Goal: Task Accomplishment & Management: Use online tool/utility

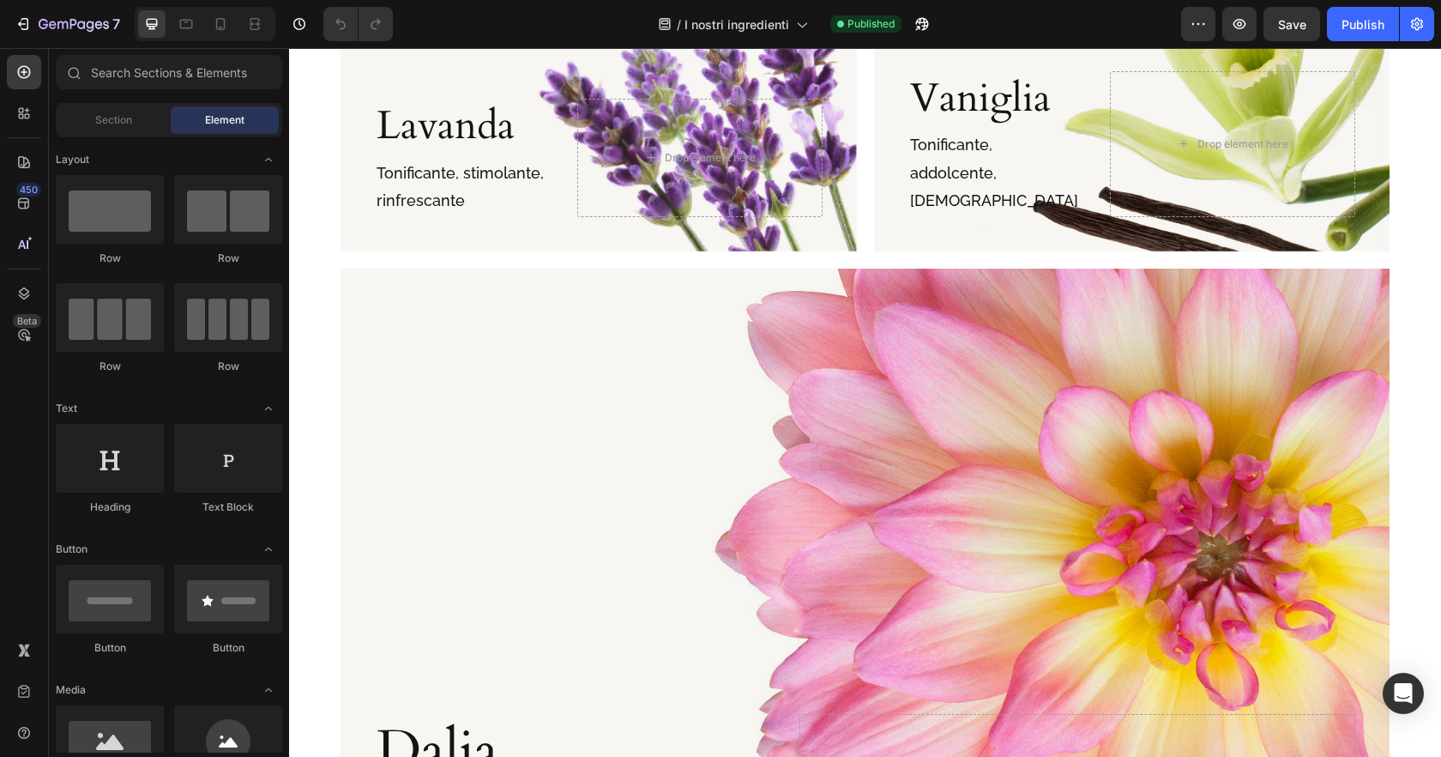
scroll to position [1553, 0]
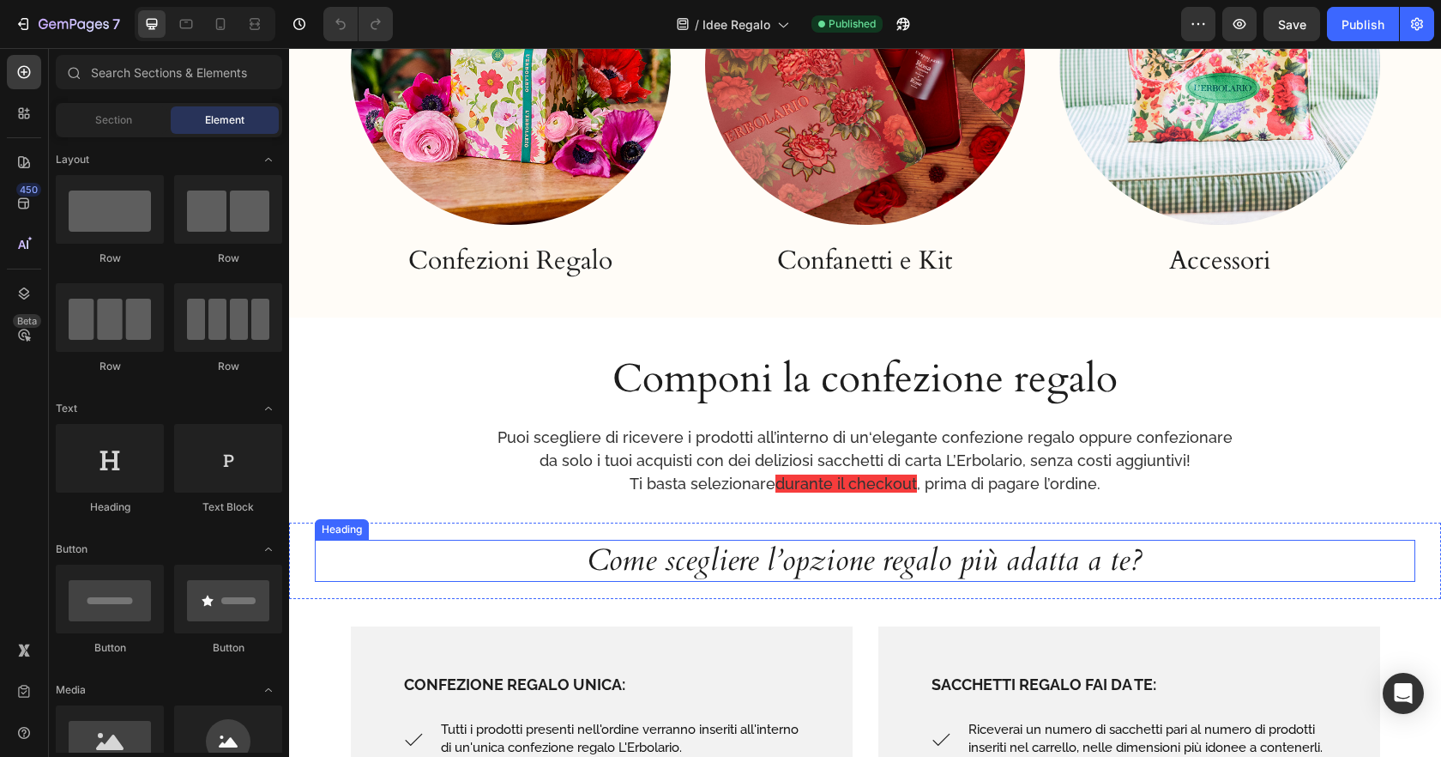
scroll to position [1032, 0]
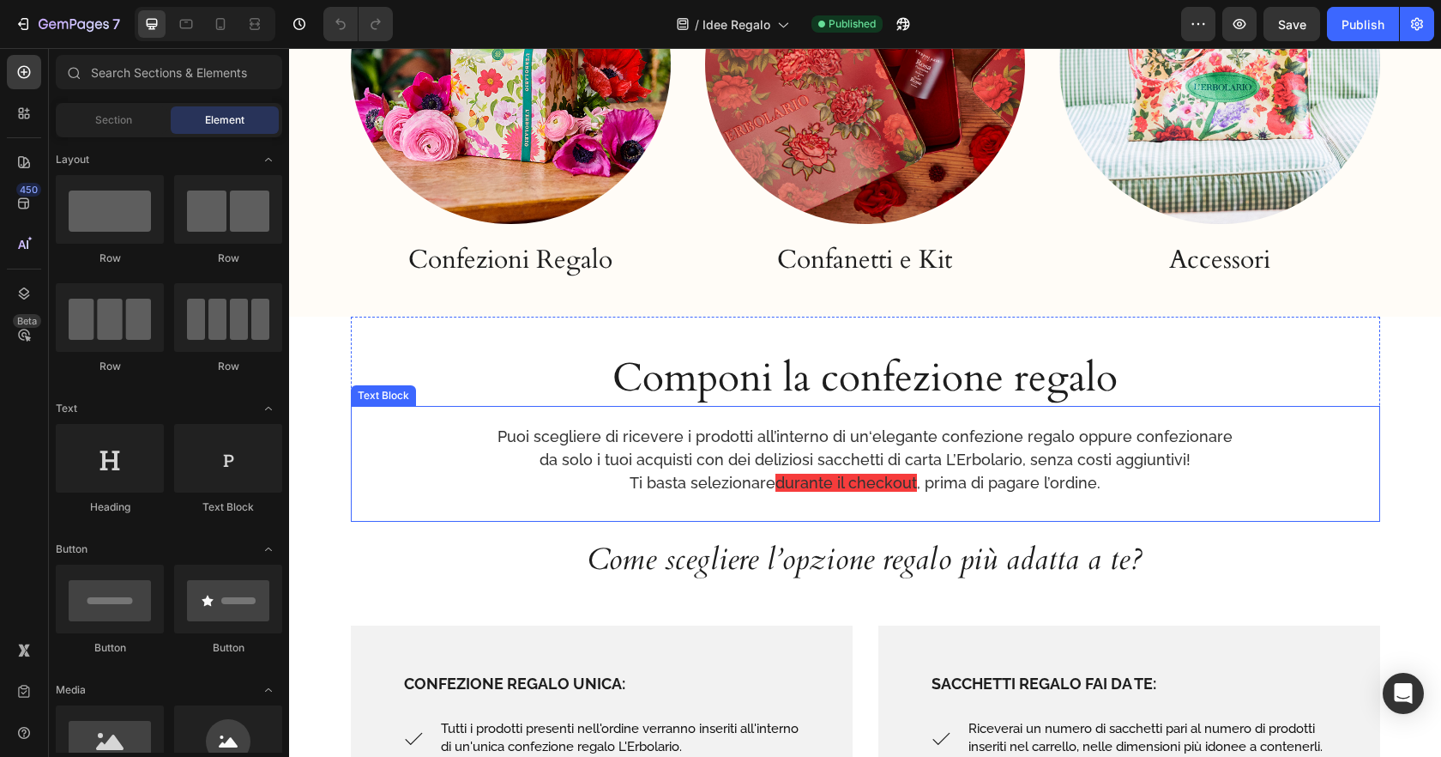
click at [1098, 482] on p "da solo i tuoi acquisti con dei deliziosi sacchetti di carta L’Erbolario, senza…" at bounding box center [866, 471] width 1026 height 46
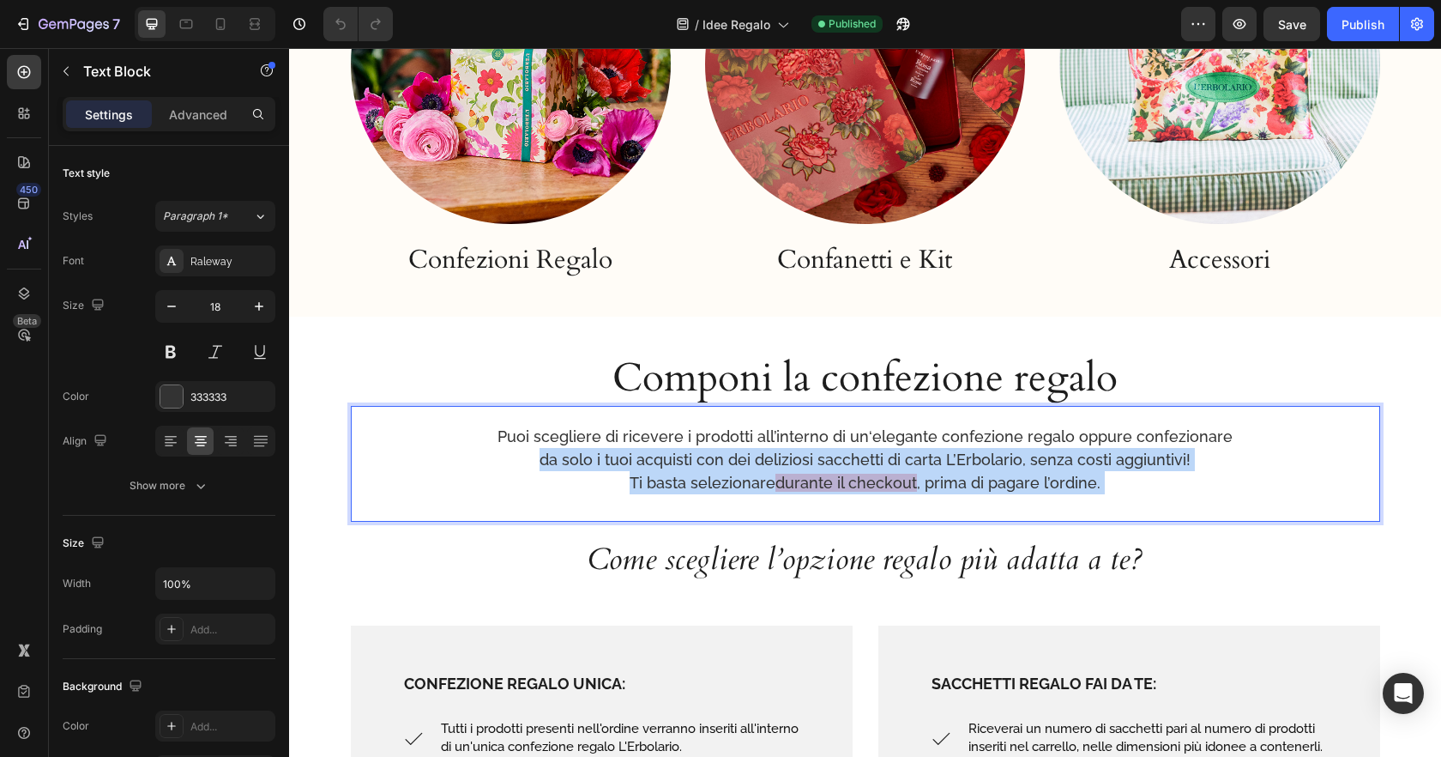
drag, startPoint x: 1106, startPoint y: 482, endPoint x: 627, endPoint y: 480, distance: 478.6
click at [627, 480] on p "da solo i tuoi acquisti con dei deliziosi sacchetti di carta L’Erbolario, senza…" at bounding box center [866, 471] width 1026 height 46
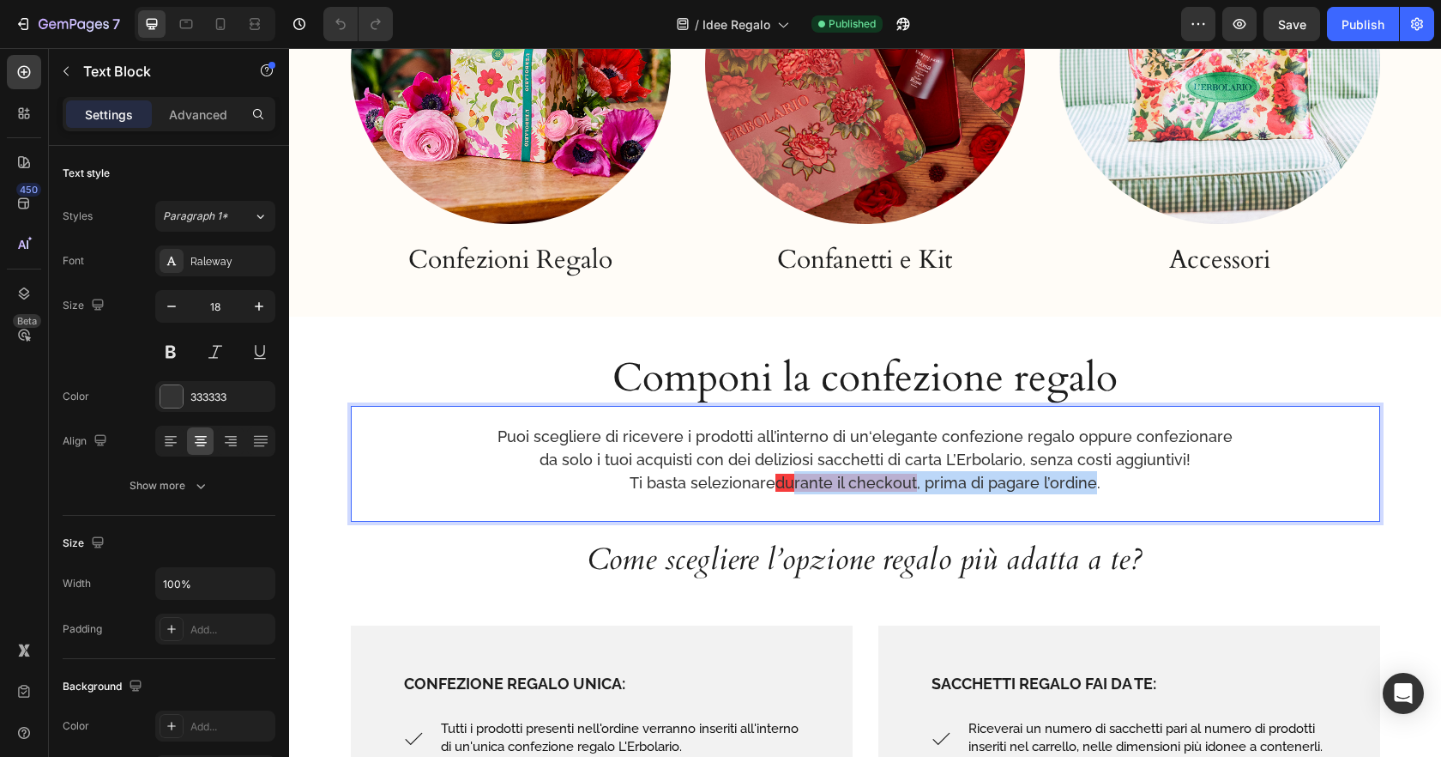
drag, startPoint x: 1095, startPoint y: 483, endPoint x: 962, endPoint y: 478, distance: 132.2
click at [805, 485] on p "da solo i tuoi acquisti con dei deliziosi sacchetti di carta L’Erbolario, senza…" at bounding box center [866, 471] width 1026 height 46
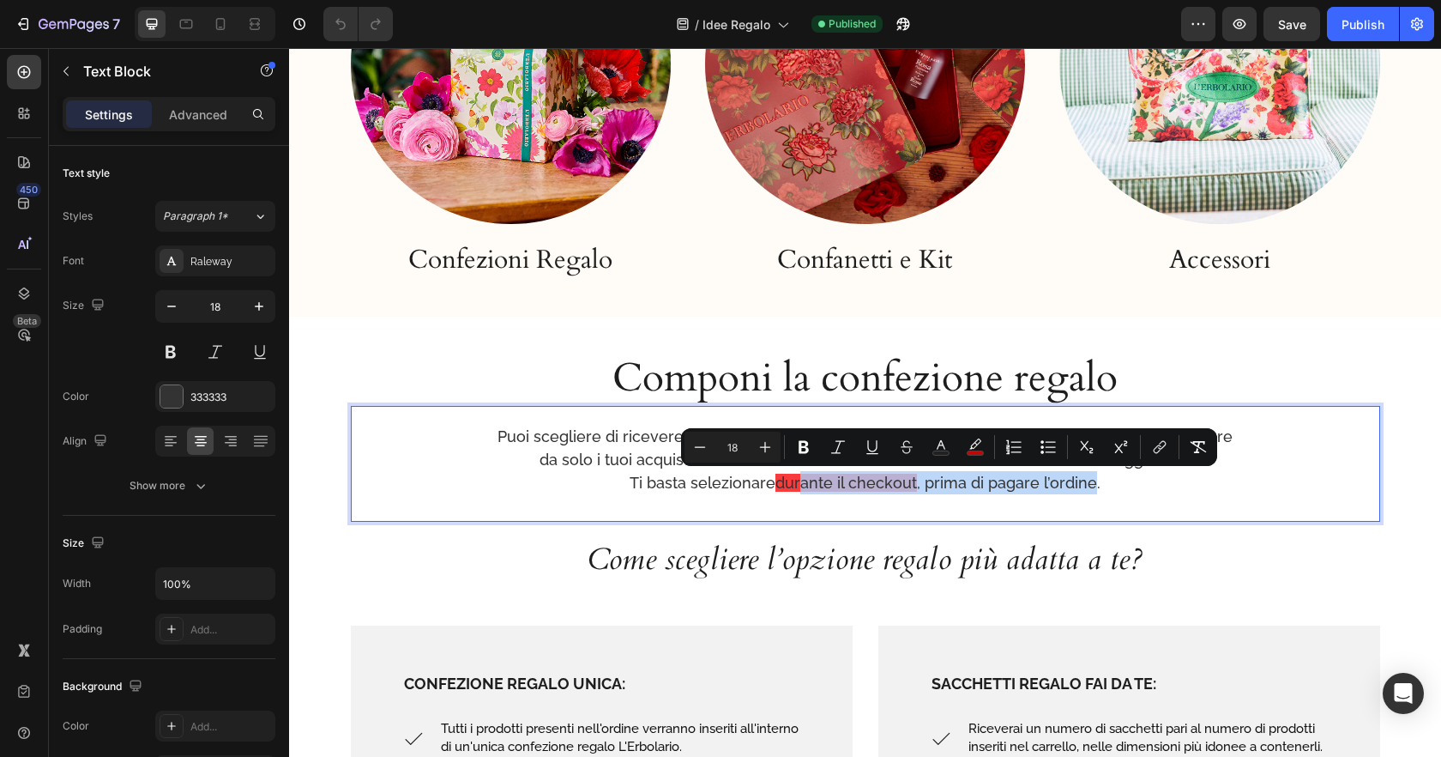
click at [1087, 479] on p "da solo i tuoi acquisti con dei deliziosi sacchetti di carta L’Erbolario, senza…" at bounding box center [866, 471] width 1026 height 46
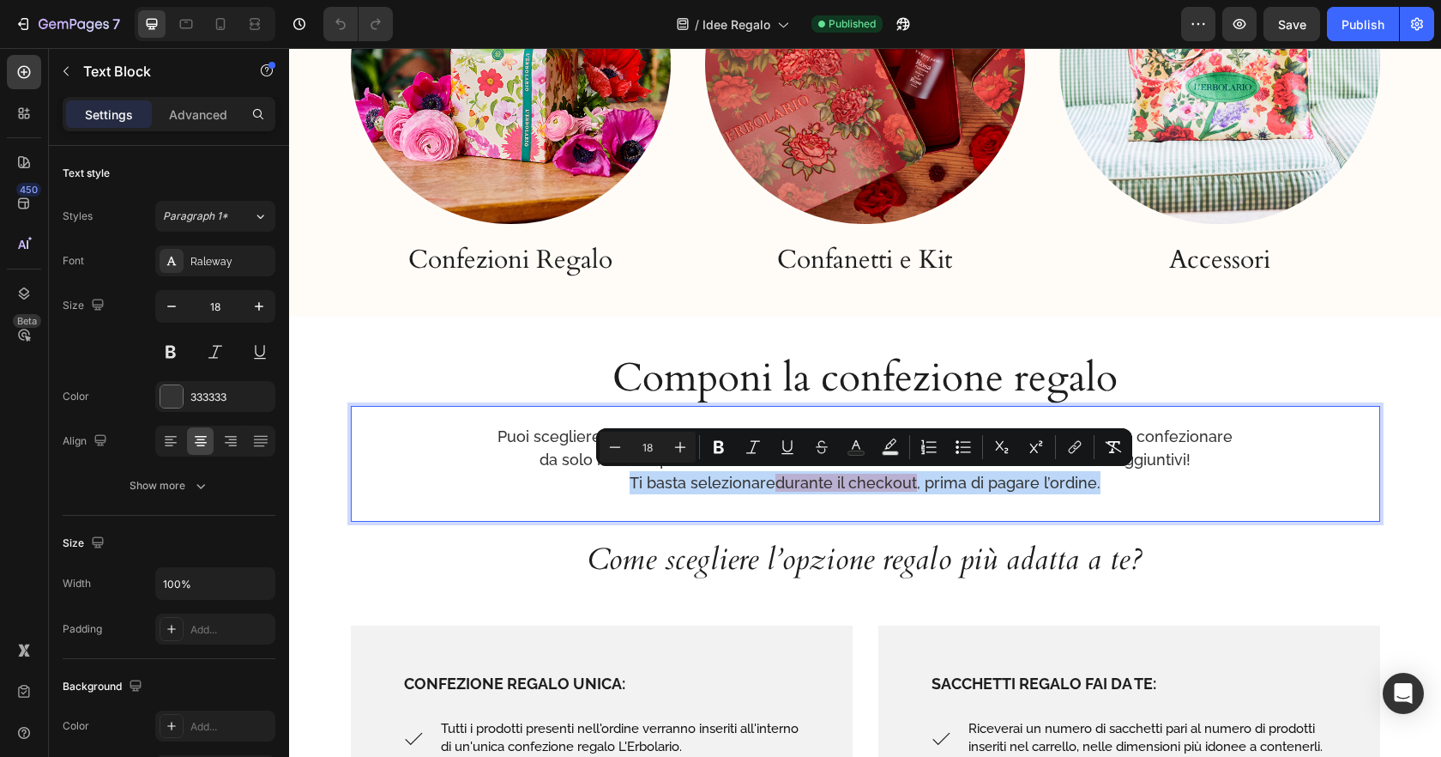
drag, startPoint x: 1105, startPoint y: 483, endPoint x: 631, endPoint y: 486, distance: 473.5
click at [631, 486] on p "da solo i tuoi acquisti con dei deliziosi sacchetti di carta L’Erbolario, senza…" at bounding box center [866, 471] width 1026 height 46
type input "14"
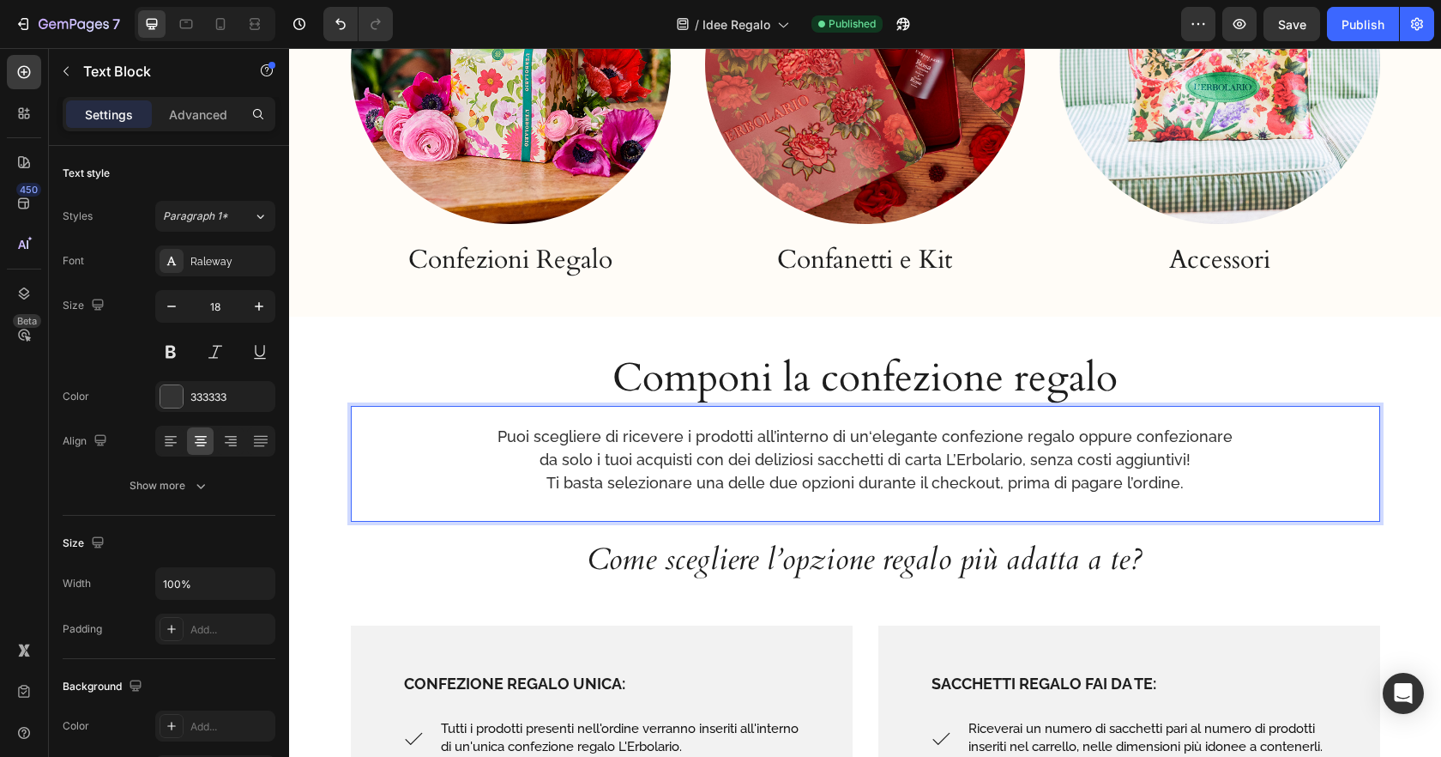
drag, startPoint x: 1242, startPoint y: 503, endPoint x: 1272, endPoint y: 526, distance: 37.9
click at [1242, 503] on div "Puoi scegliere di ricevere i prodotti all’interno di un‘elegante confezione reg…" at bounding box center [865, 464] width 1029 height 116
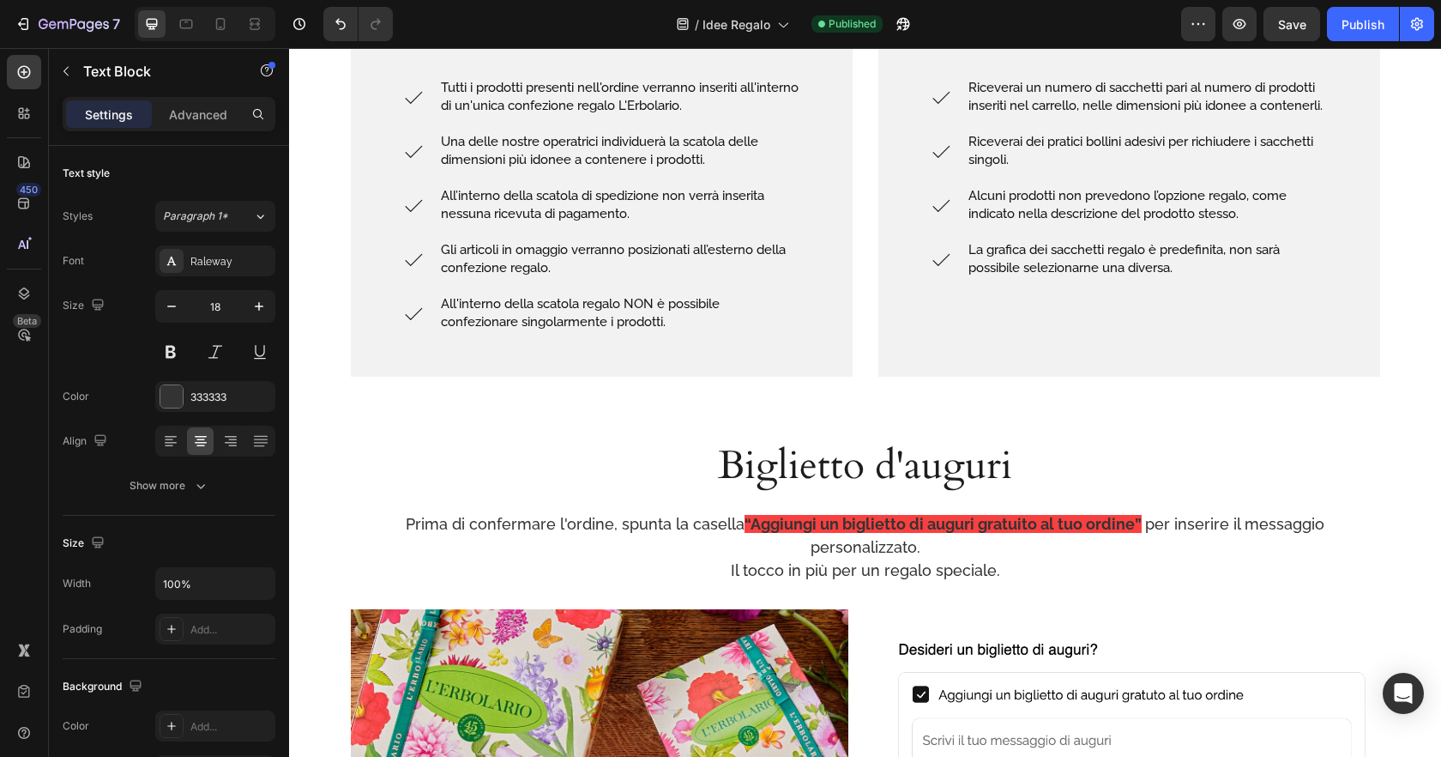
scroll to position [1717, 0]
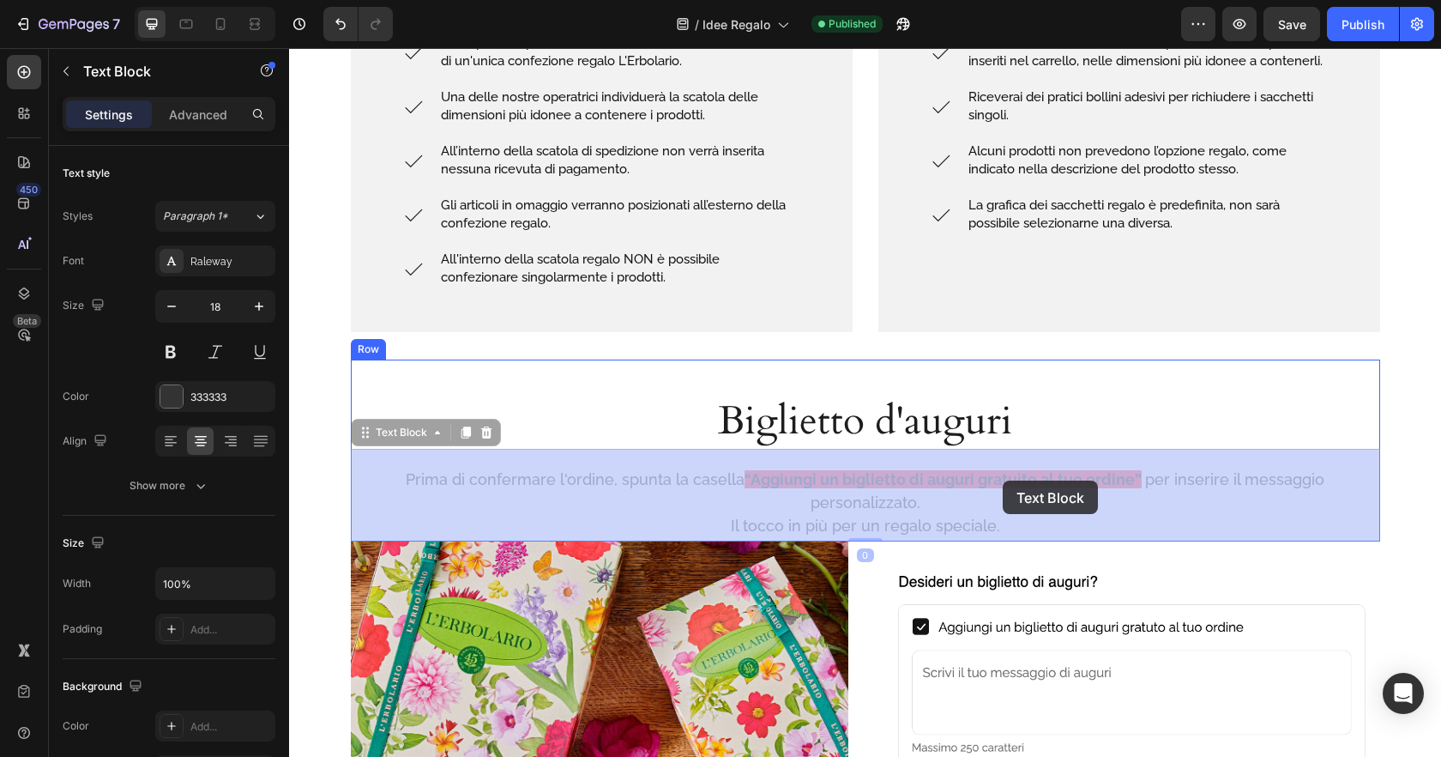
drag, startPoint x: 1085, startPoint y: 479, endPoint x: 1000, endPoint y: 480, distance: 84.9
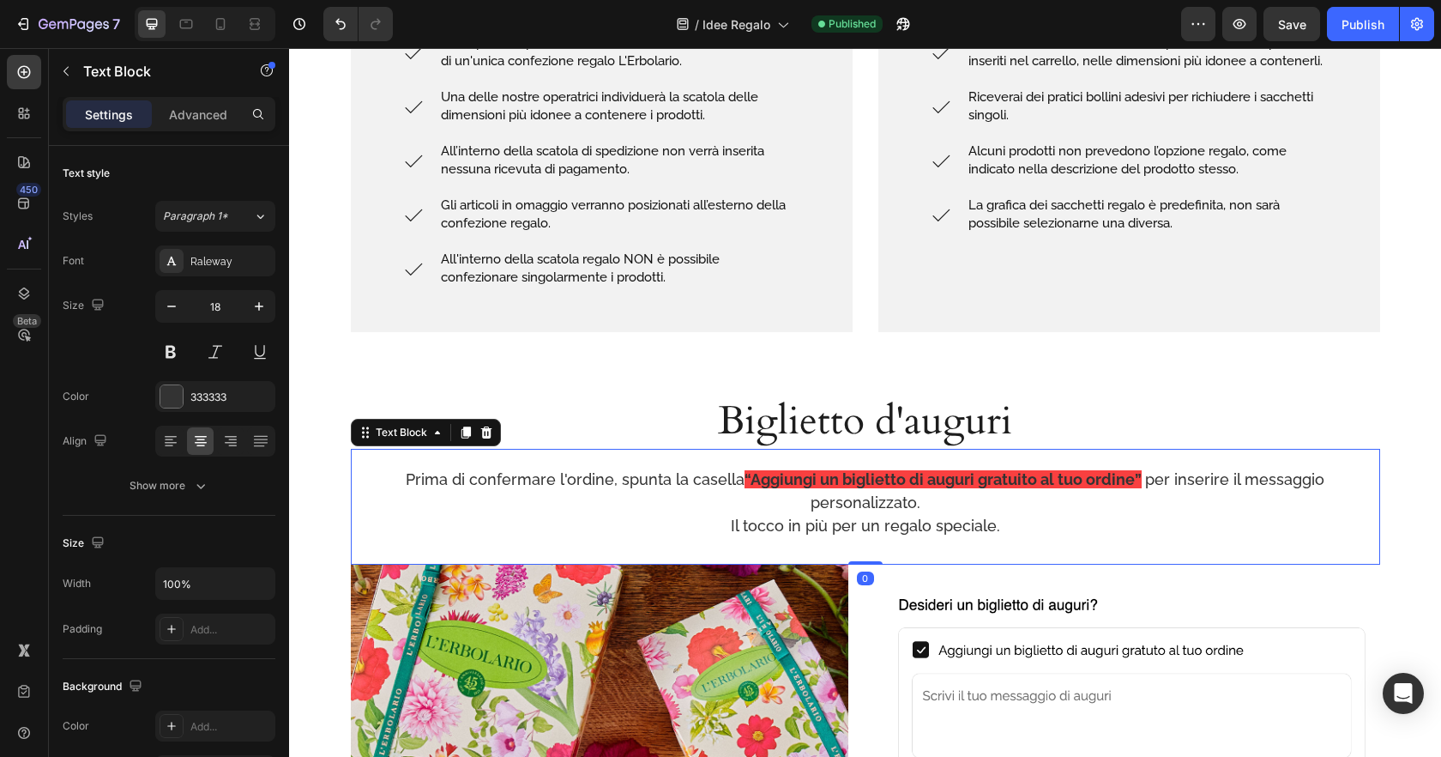
click at [1083, 479] on strong "“Aggiungi un biglietto di auguri gratuito al tuo ordine”" at bounding box center [943, 479] width 397 height 18
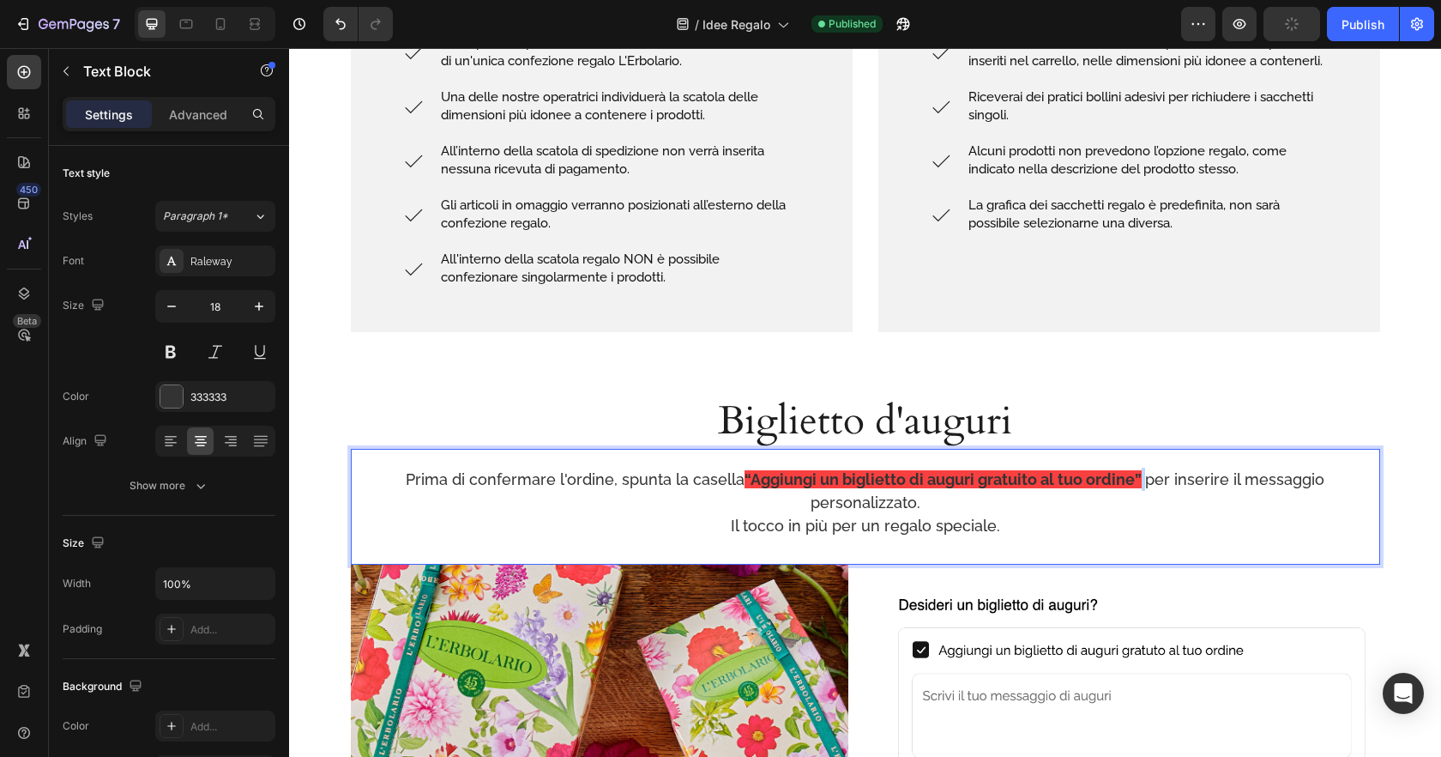
click at [1083, 479] on strong "“Aggiungi un biglietto di auguri gratuito al tuo ordine”" at bounding box center [943, 479] width 397 height 18
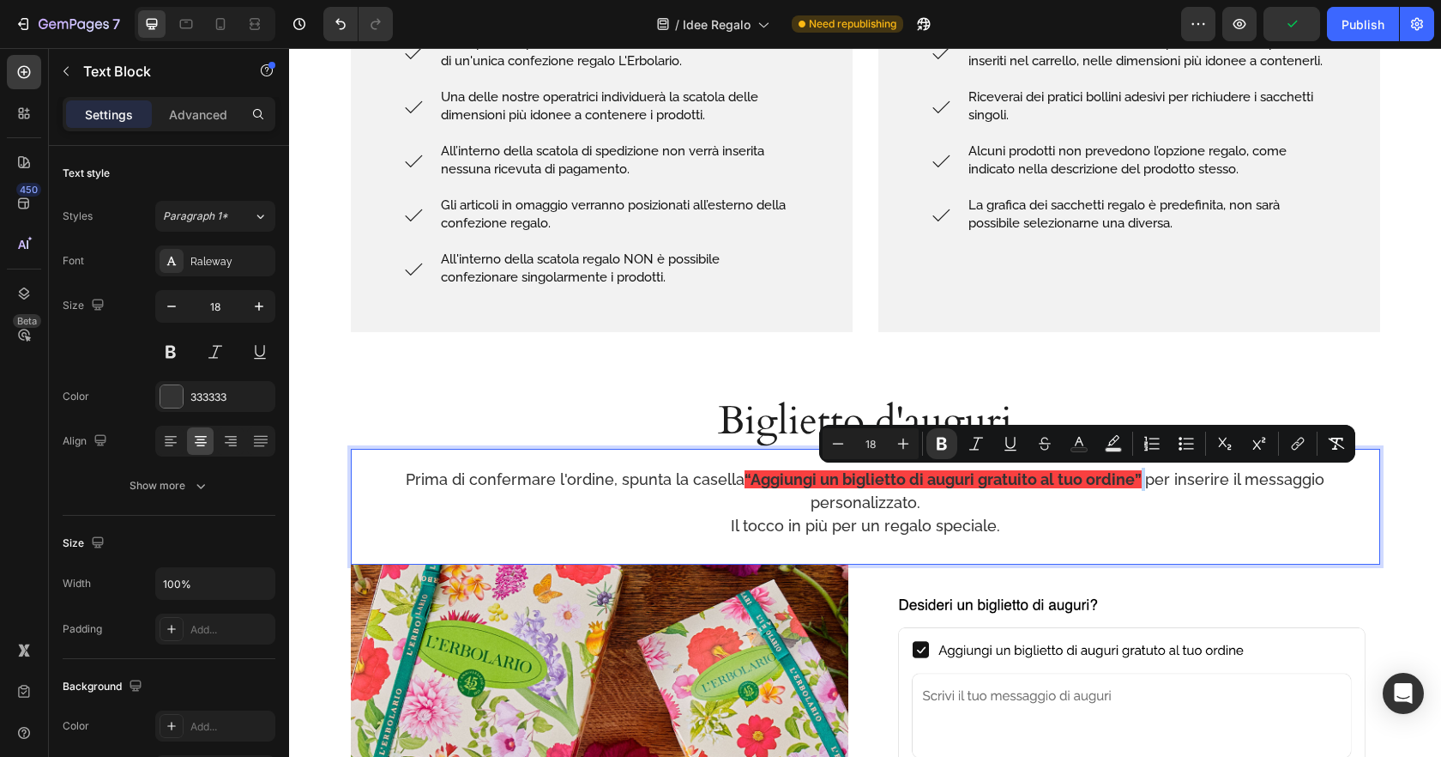
click at [1142, 479] on strong "Rich Text Editor. Editing area: main" at bounding box center [1143, 479] width 3 height 18
click at [1083, 477] on strong "“Aggiungi un biglietto di auguri gratuito al tuo ordine”" at bounding box center [943, 479] width 397 height 18
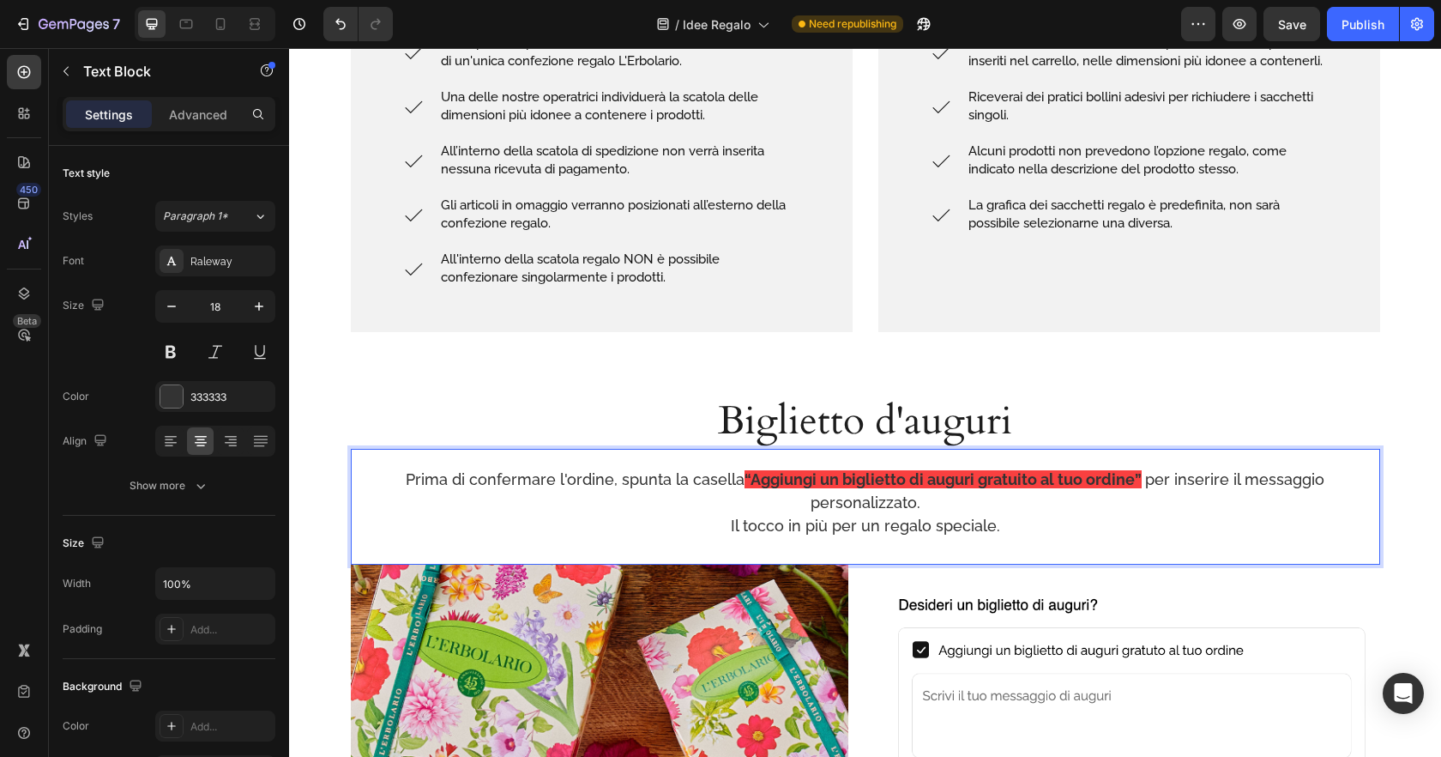
drag, startPoint x: 1052, startPoint y: 468, endPoint x: 1074, endPoint y: 475, distance: 23.3
click at [1052, 468] on p "Prima di confermare l'ordine, spunta la casella “Aggiungi un biglietto di augur…" at bounding box center [866, 501] width 1026 height 69
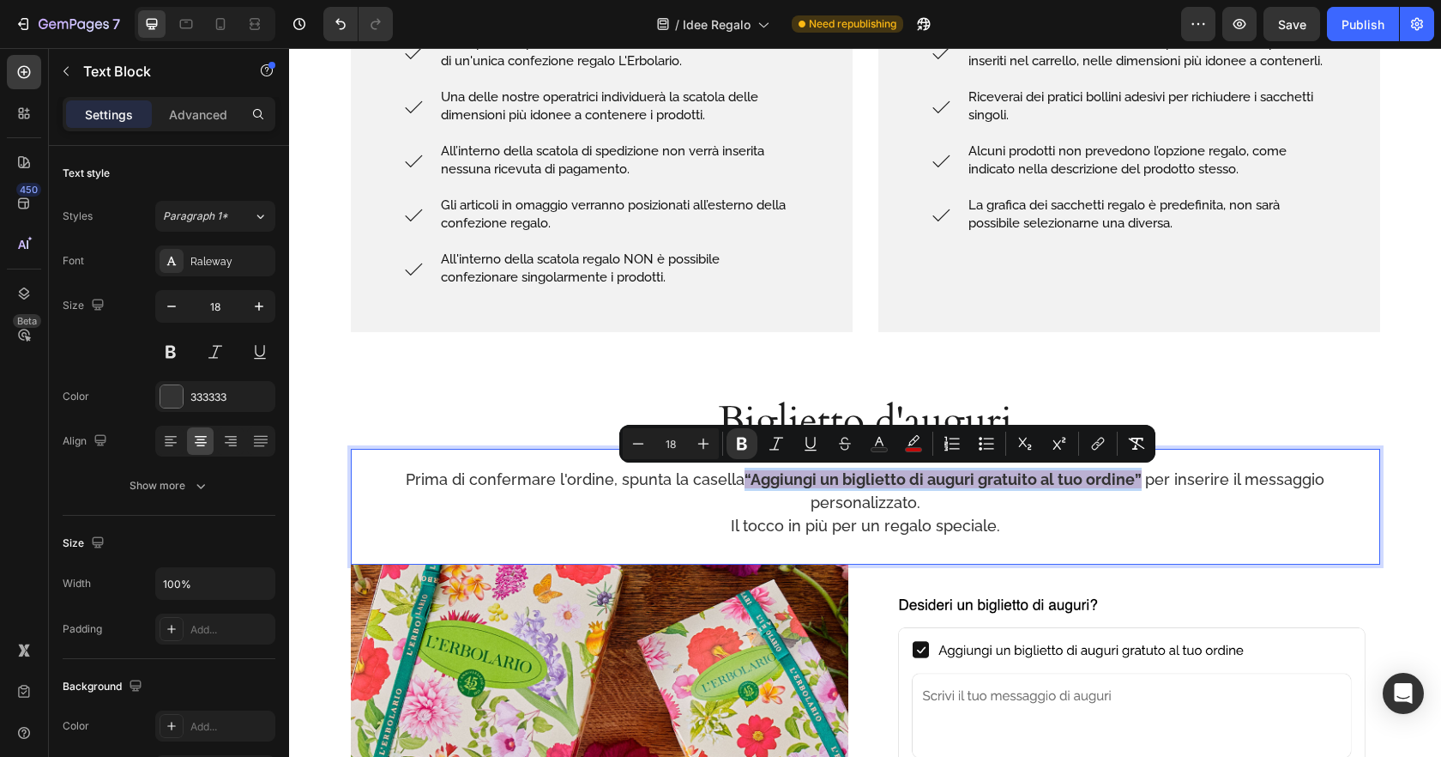
drag, startPoint x: 1085, startPoint y: 476, endPoint x: 691, endPoint y: 482, distance: 394.6
click at [691, 482] on p "Prima di confermare l'ordine, spunta la casella “Aggiungi un biglietto di augur…" at bounding box center [866, 501] width 1026 height 69
click at [922, 443] on button "color" at bounding box center [913, 443] width 31 height 31
type input "F70707"
type input "77"
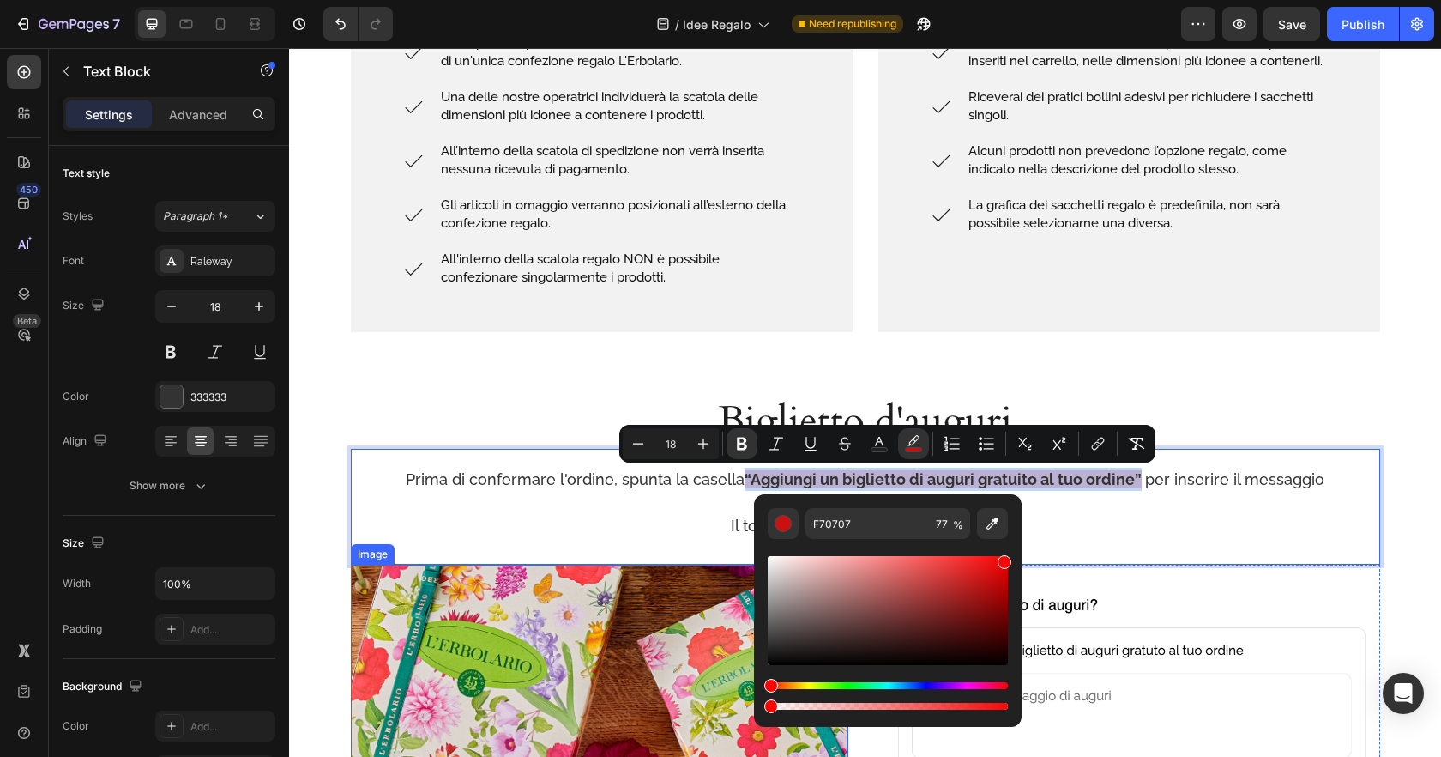
type input "0"
drag, startPoint x: 1068, startPoint y: 753, endPoint x: 729, endPoint y: 703, distance: 342.5
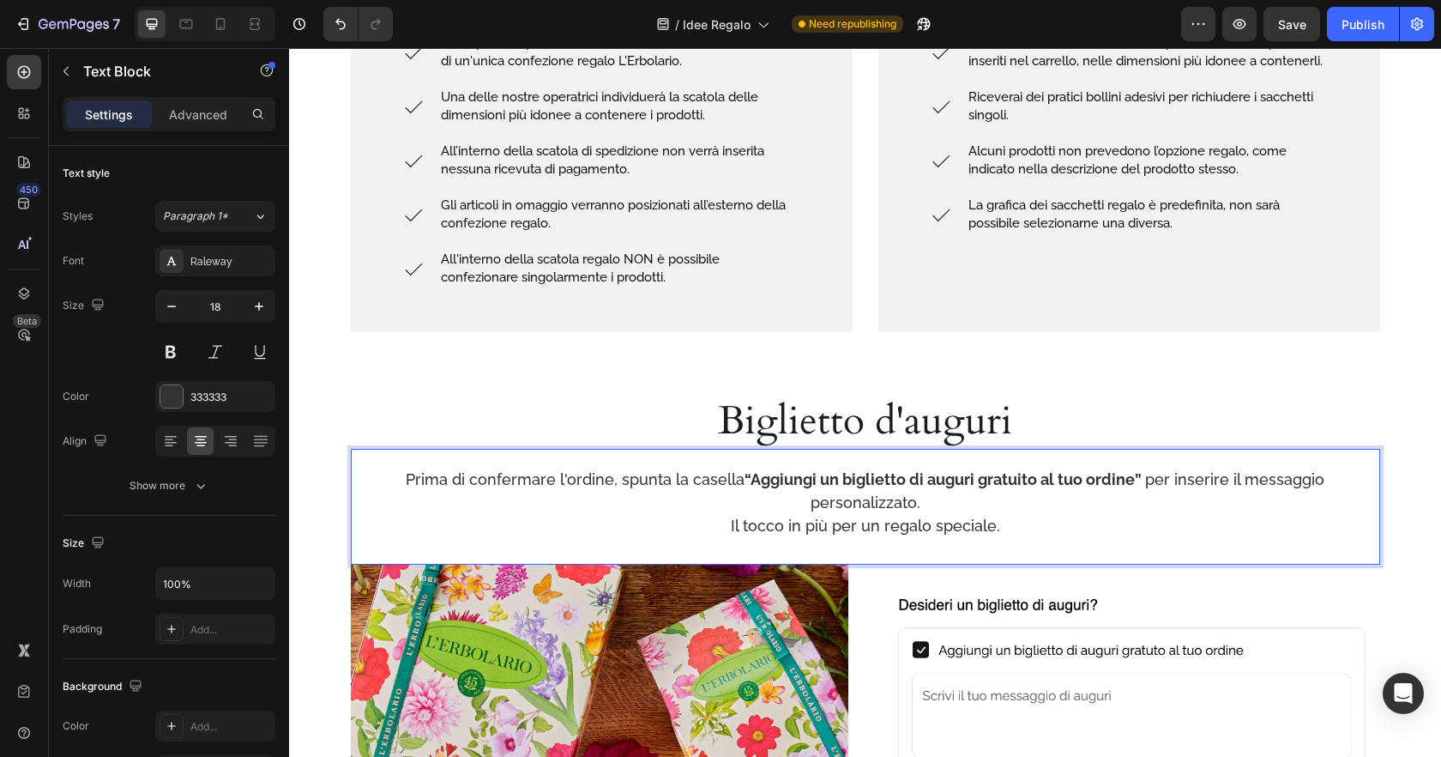
click at [1130, 511] on p "Prima di confermare l'ordine, spunta la casella “Aggiungi un biglietto di augur…" at bounding box center [866, 501] width 1026 height 69
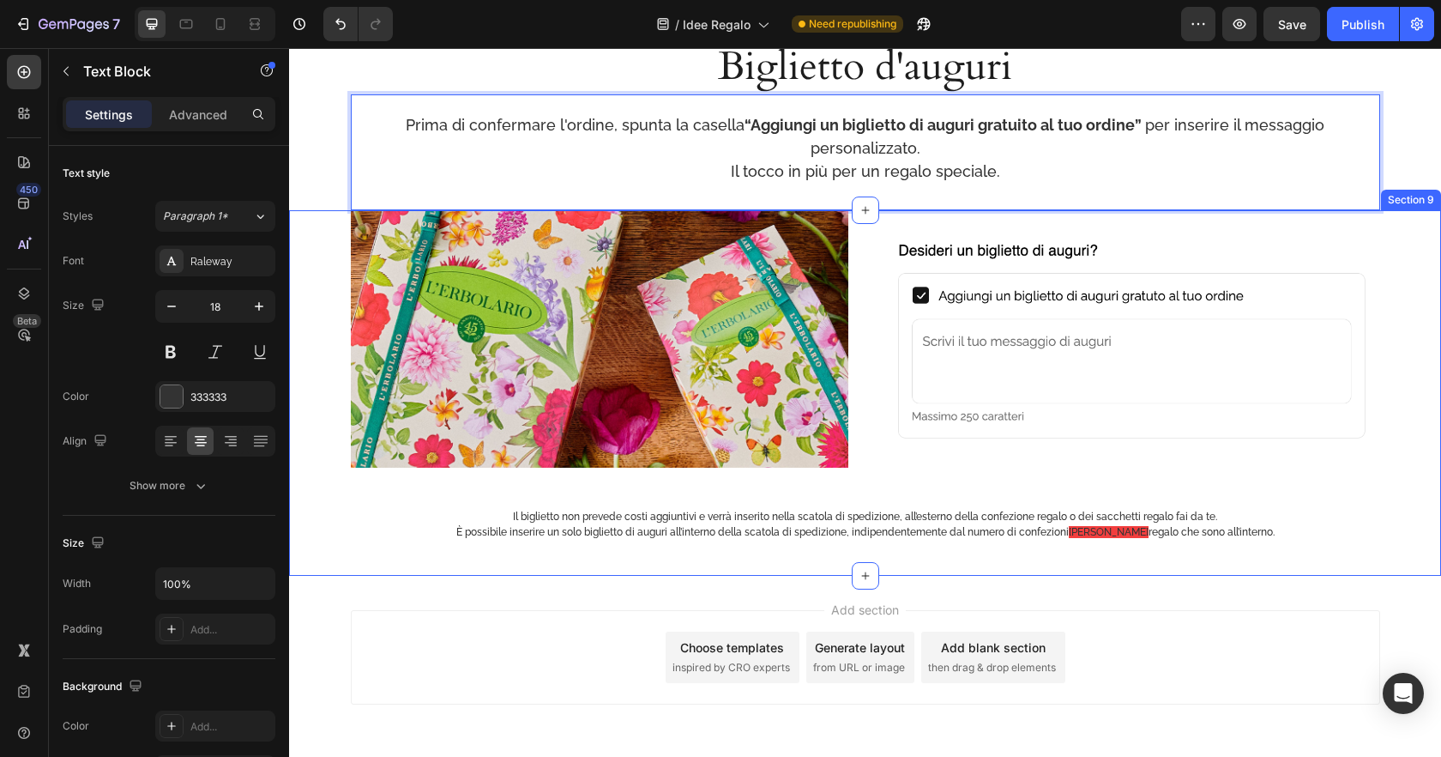
scroll to position [2074, 0]
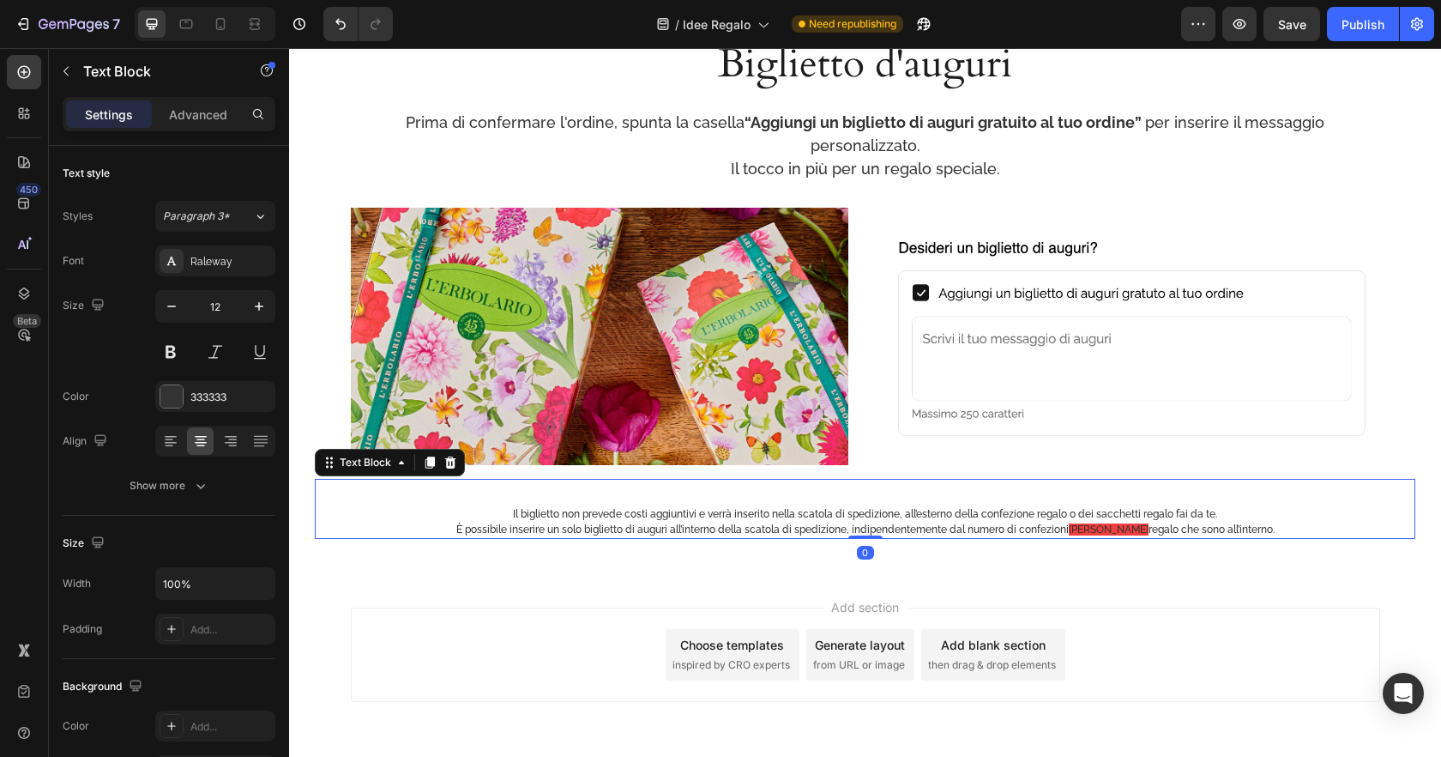
click at [1133, 523] on span "[PERSON_NAME]" at bounding box center [1109, 529] width 80 height 12
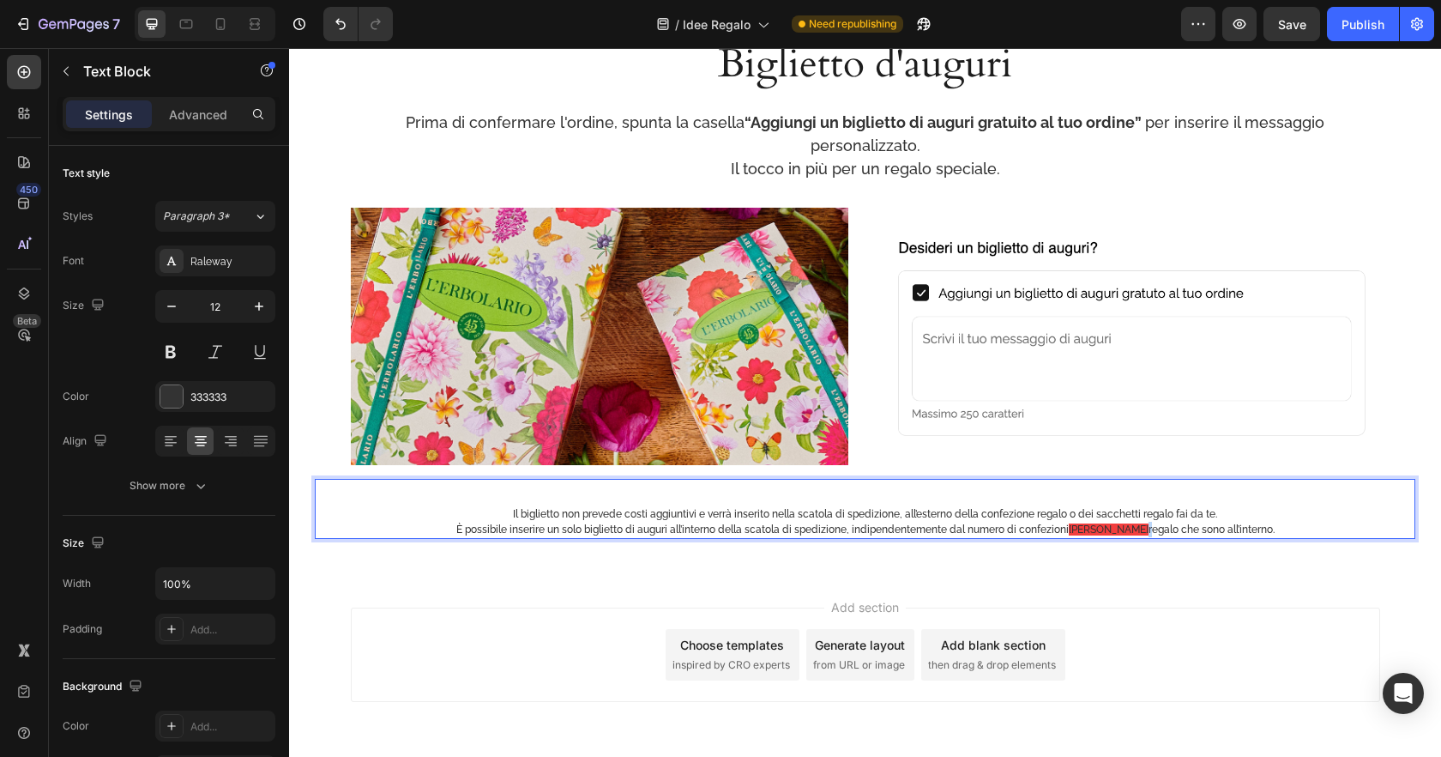
click at [1133, 523] on span "[PERSON_NAME]" at bounding box center [1109, 529] width 80 height 12
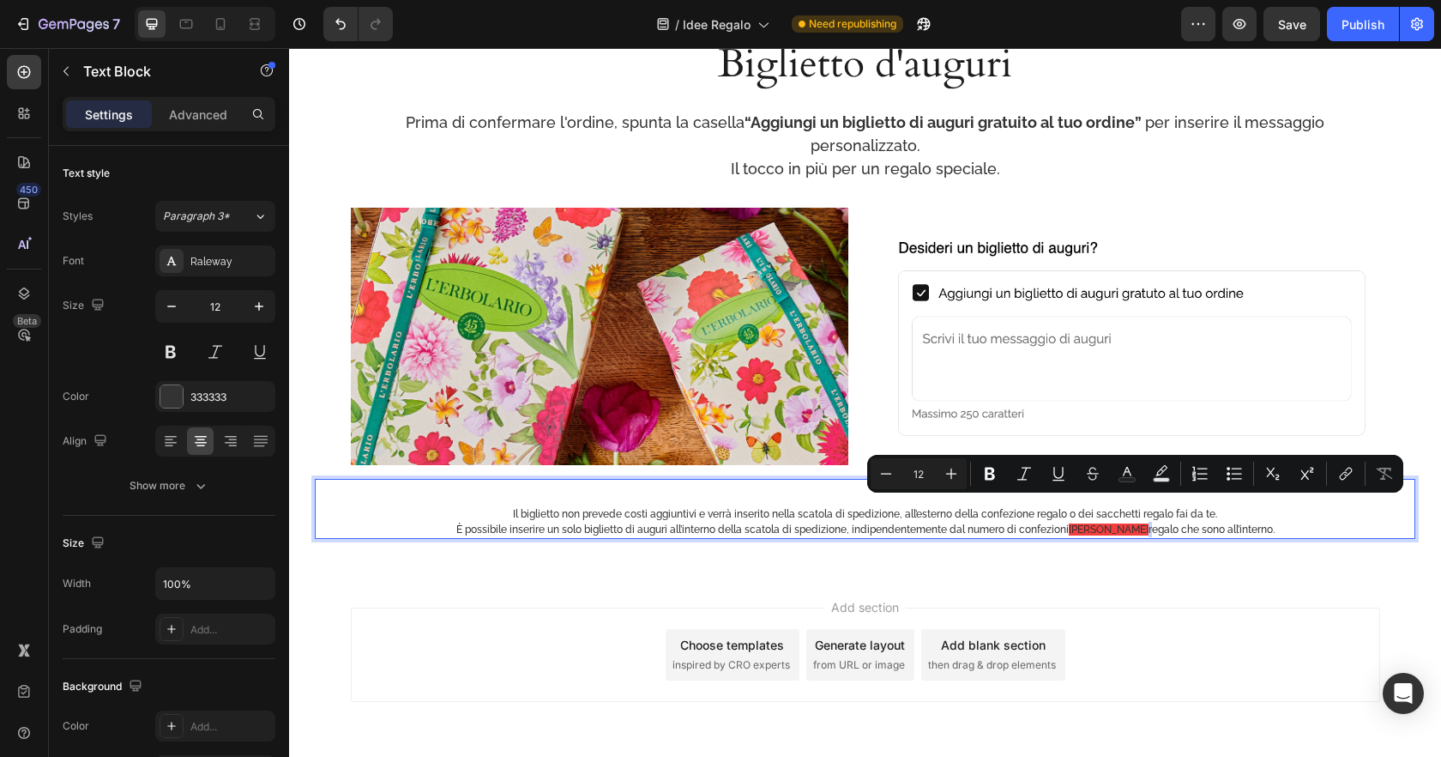
click at [1133, 523] on span "[PERSON_NAME]" at bounding box center [1109, 529] width 80 height 12
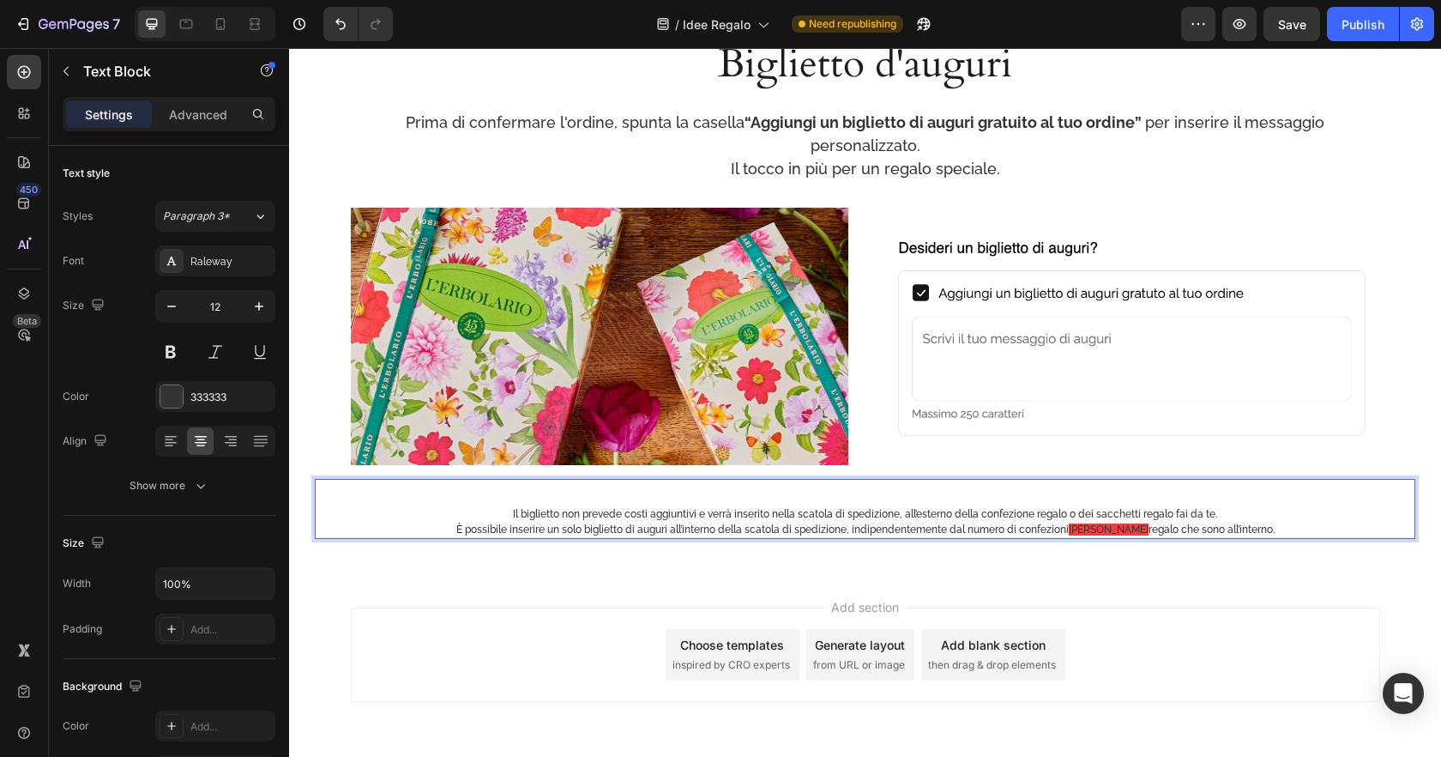
click at [1135, 522] on p "È possibile inserire un solo biglietto di auguri all’interno della scatola di s…" at bounding box center [865, 529] width 1046 height 15
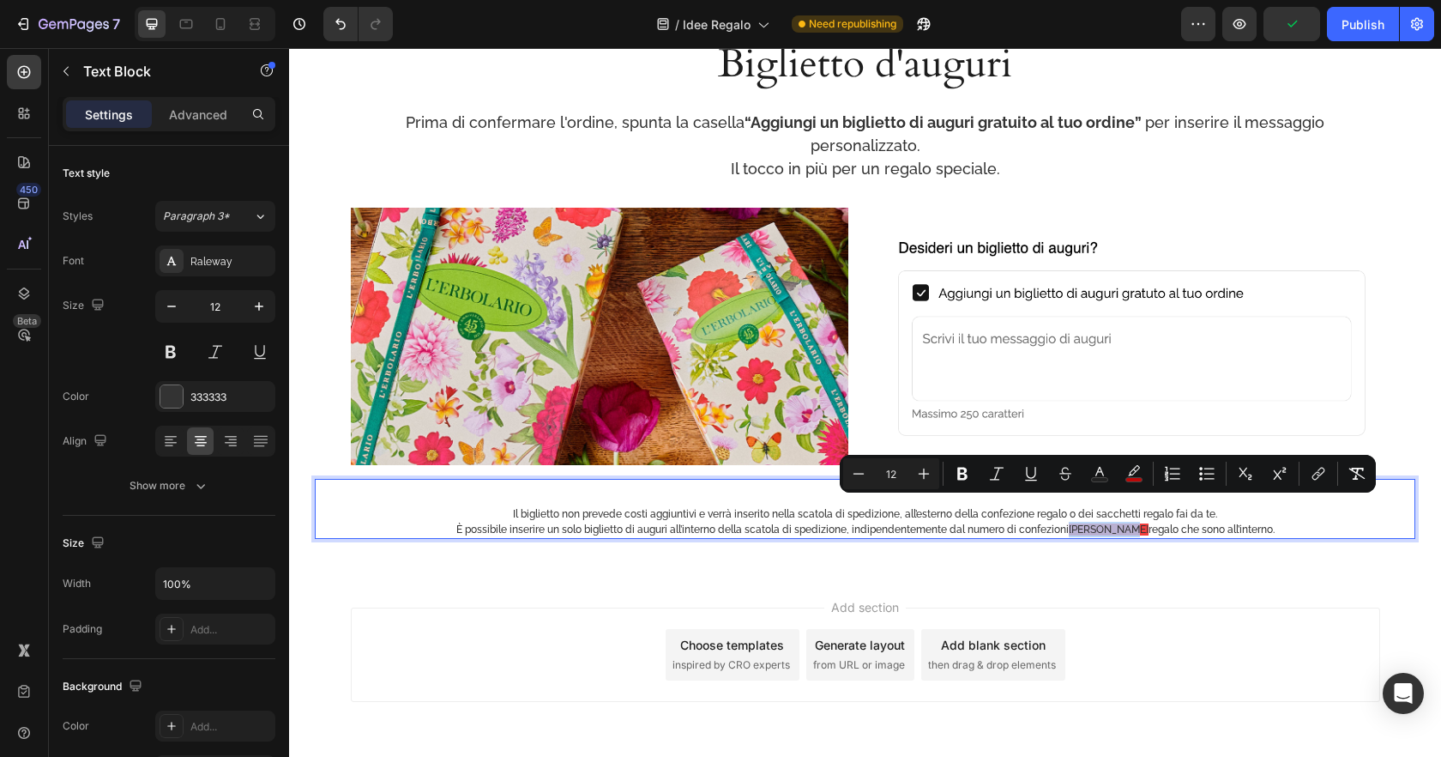
drag, startPoint x: 1135, startPoint y: 504, endPoint x: 1084, endPoint y: 507, distance: 50.7
click at [1084, 522] on p "È possibile inserire un solo biglietto di auguri all’interno della scatola di s…" at bounding box center [865, 529] width 1046 height 15
click at [1135, 478] on rect "Editor contextual toolbar" at bounding box center [1134, 480] width 16 height 4
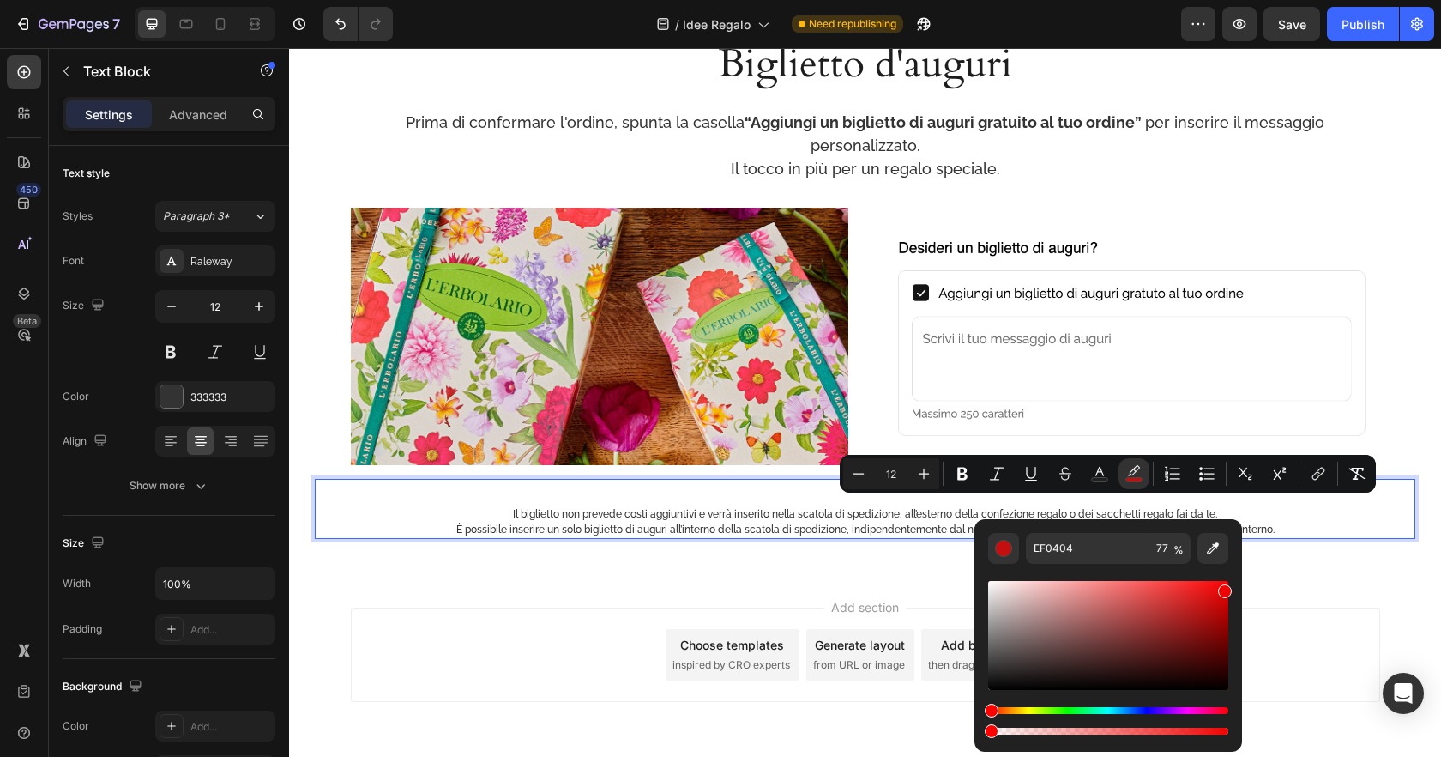
type input "0"
drag, startPoint x: 1466, startPoint y: 777, endPoint x: 956, endPoint y: 716, distance: 514.0
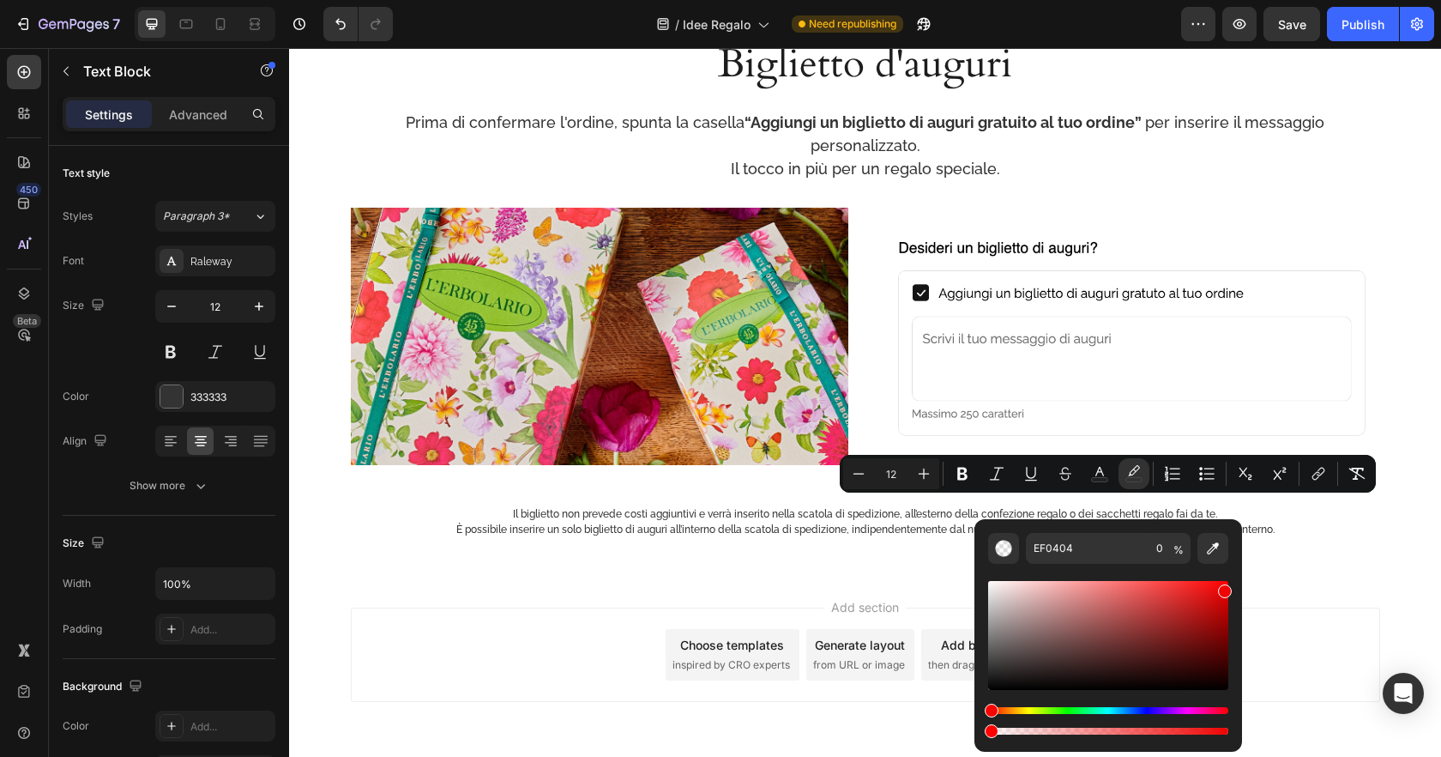
click at [1352, 607] on div "Add section Choose templates inspired by CRO experts Generate layout from URL o…" at bounding box center [865, 654] width 1029 height 94
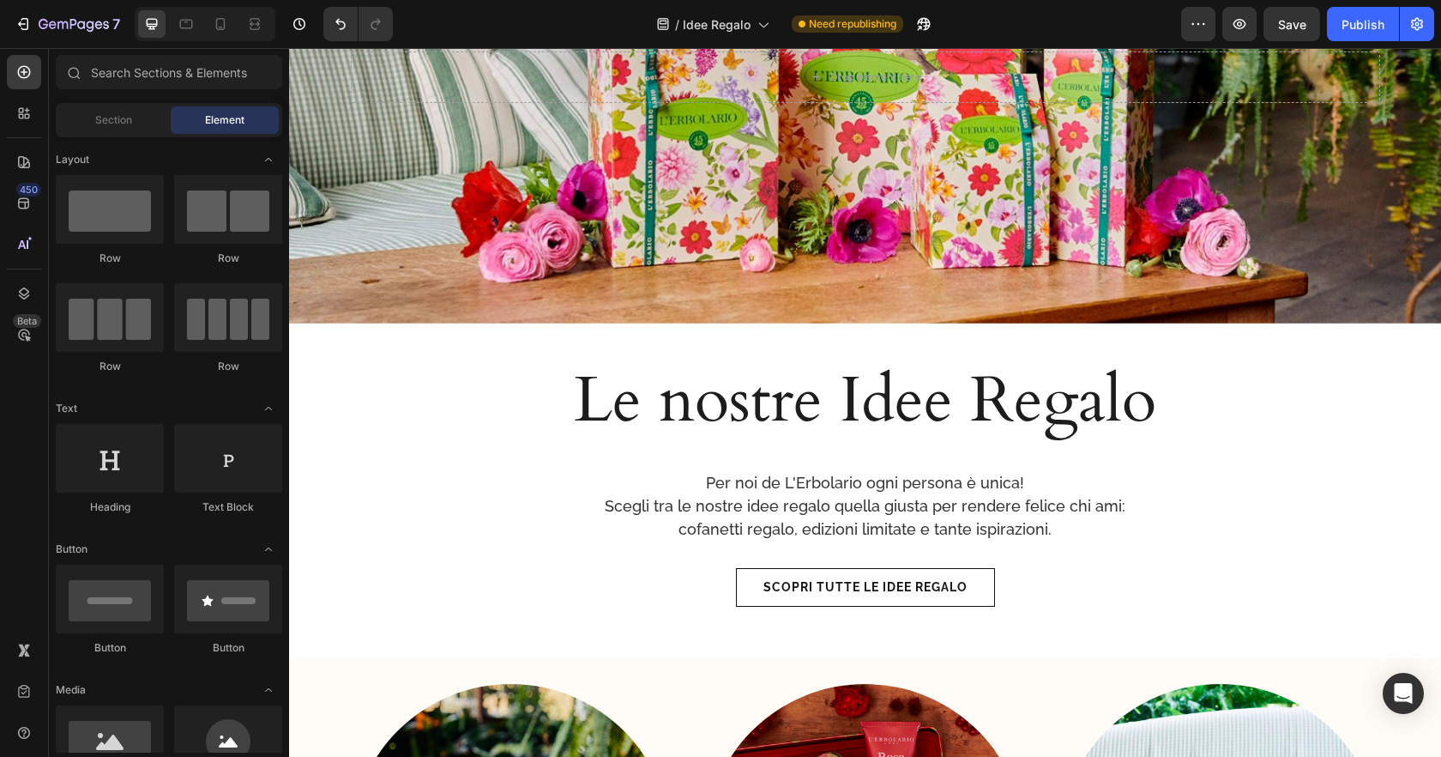
scroll to position [0, 0]
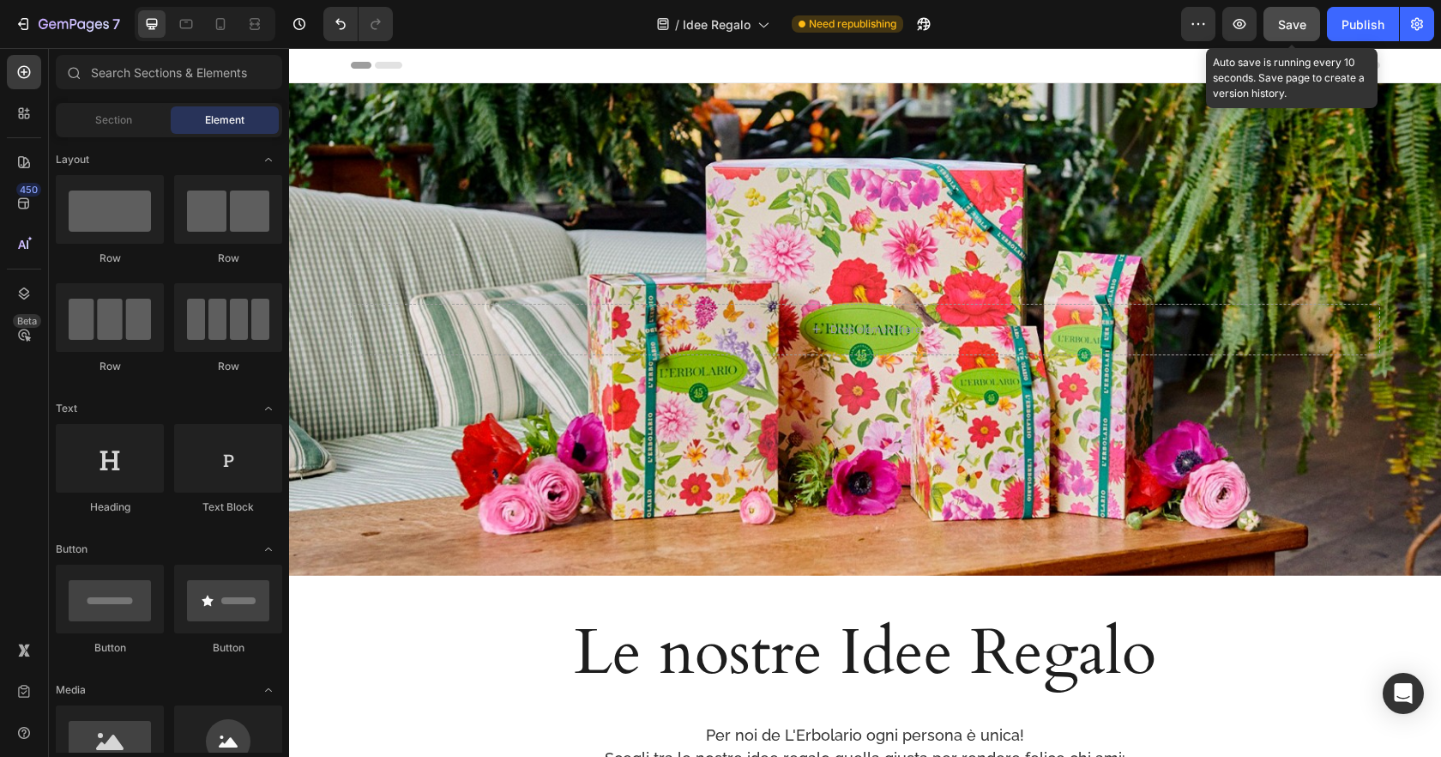
click at [1296, 19] on span "Save" at bounding box center [1292, 24] width 28 height 15
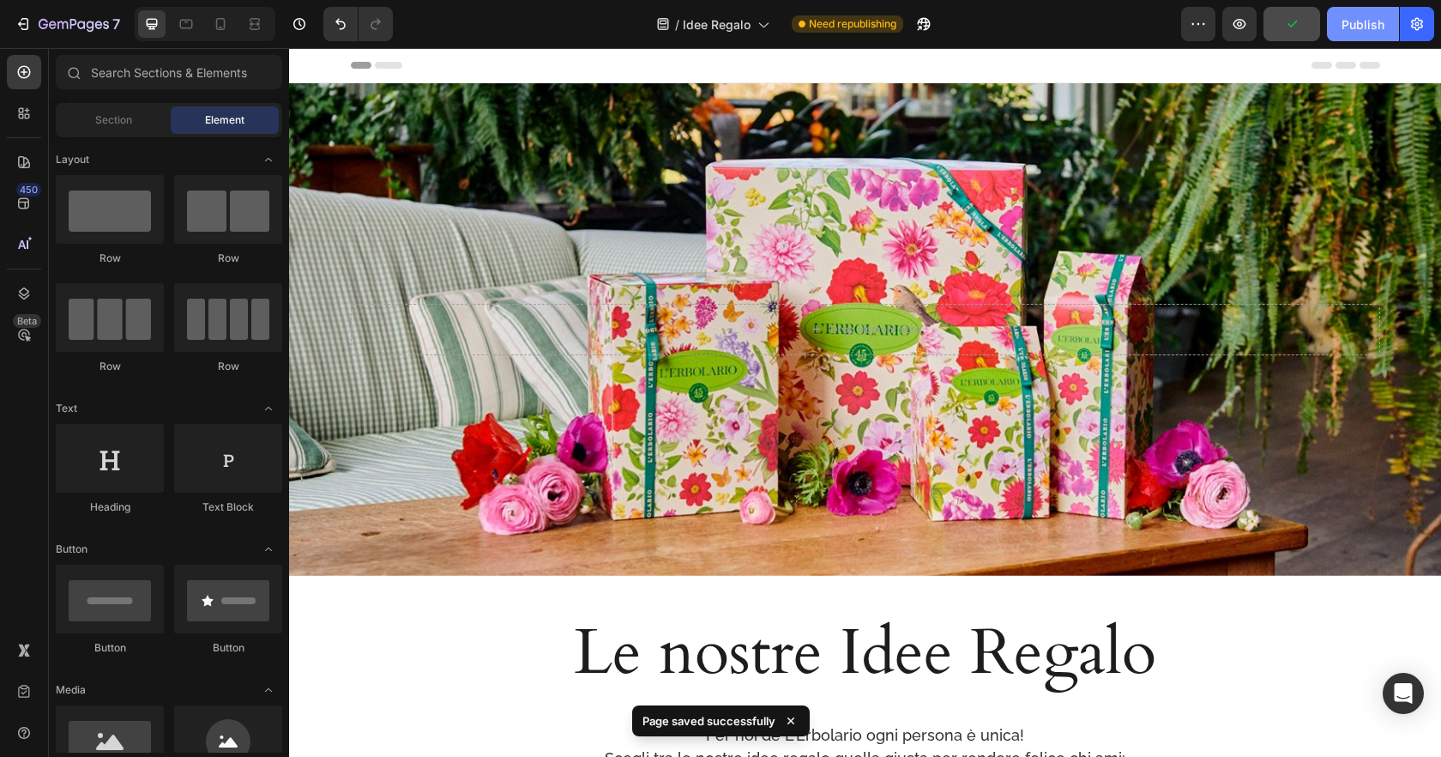
click at [1361, 25] on div "Publish" at bounding box center [1363, 24] width 43 height 18
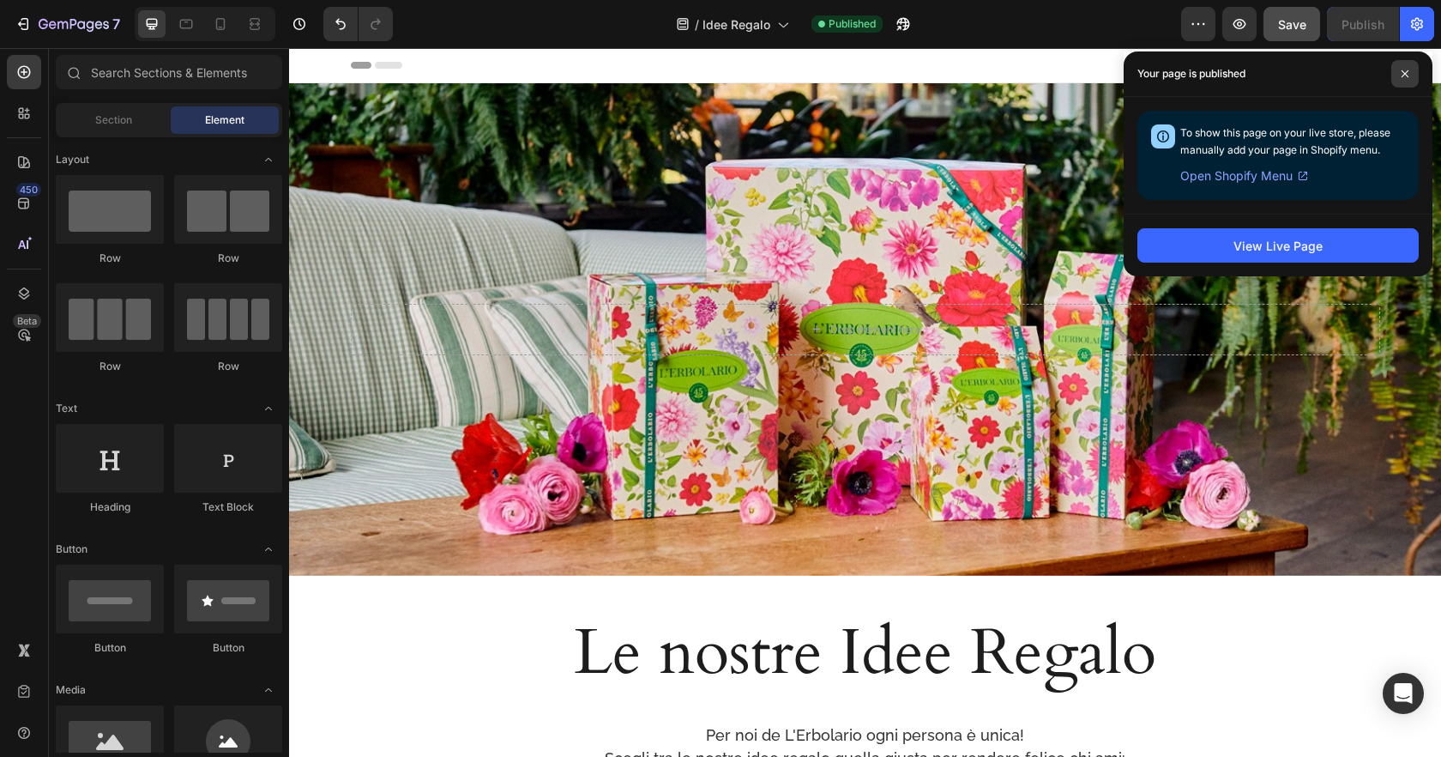
drag, startPoint x: 1402, startPoint y: 69, endPoint x: 155, endPoint y: 471, distance: 1309.7
click at [1398, 69] on span at bounding box center [1404, 73] width 27 height 27
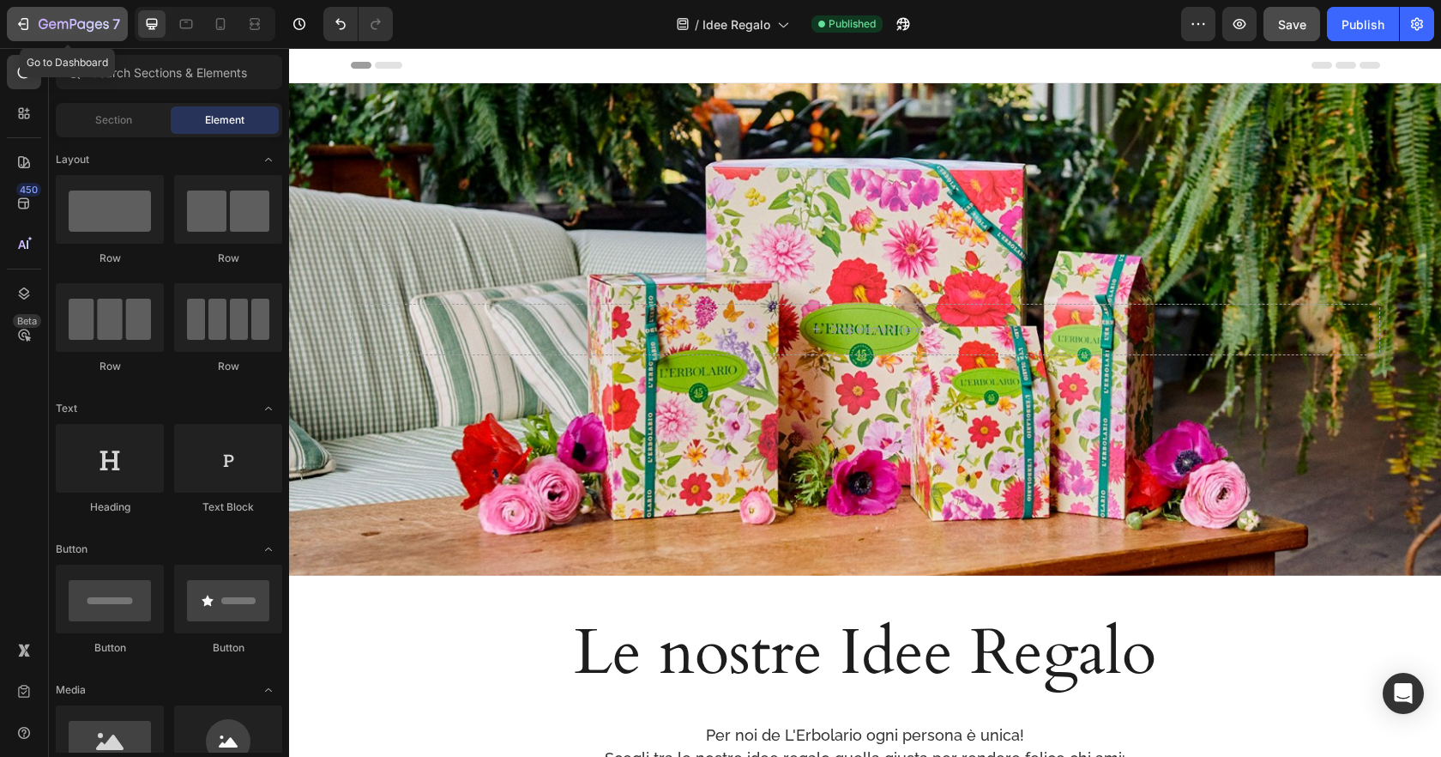
click at [57, 23] on icon "button" at bounding box center [62, 25] width 10 height 8
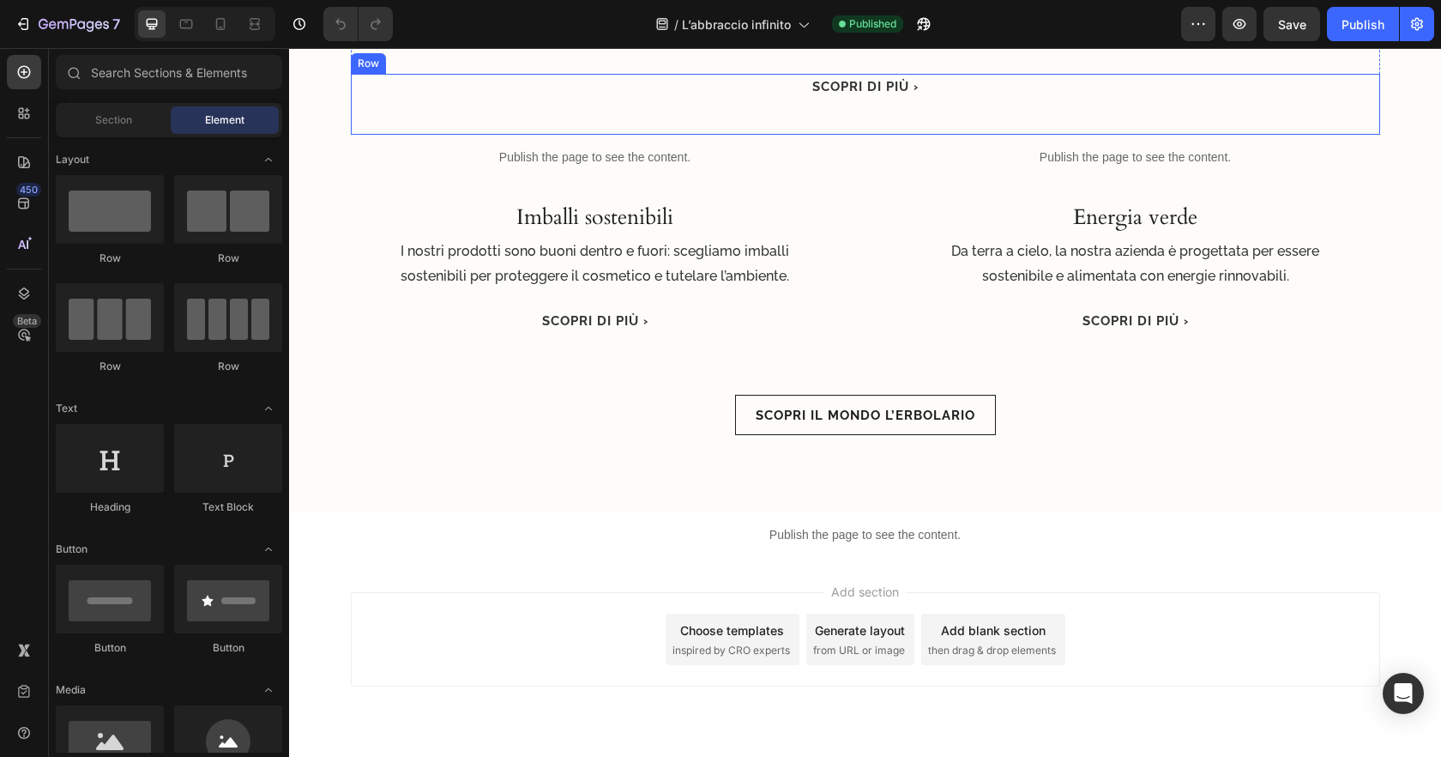
scroll to position [2090, 0]
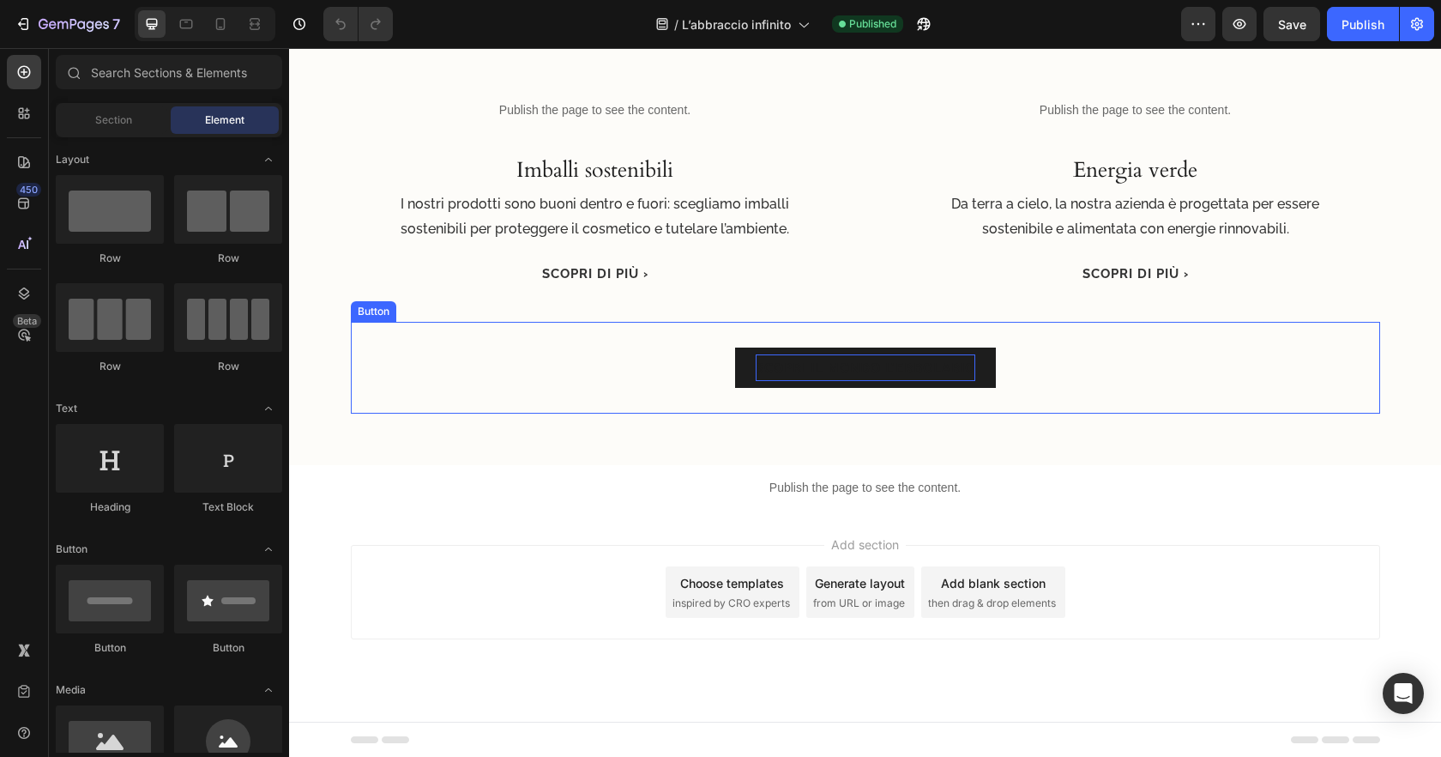
click at [959, 368] on span "Scopri il mondo L’Erbolario" at bounding box center [866, 367] width 220 height 15
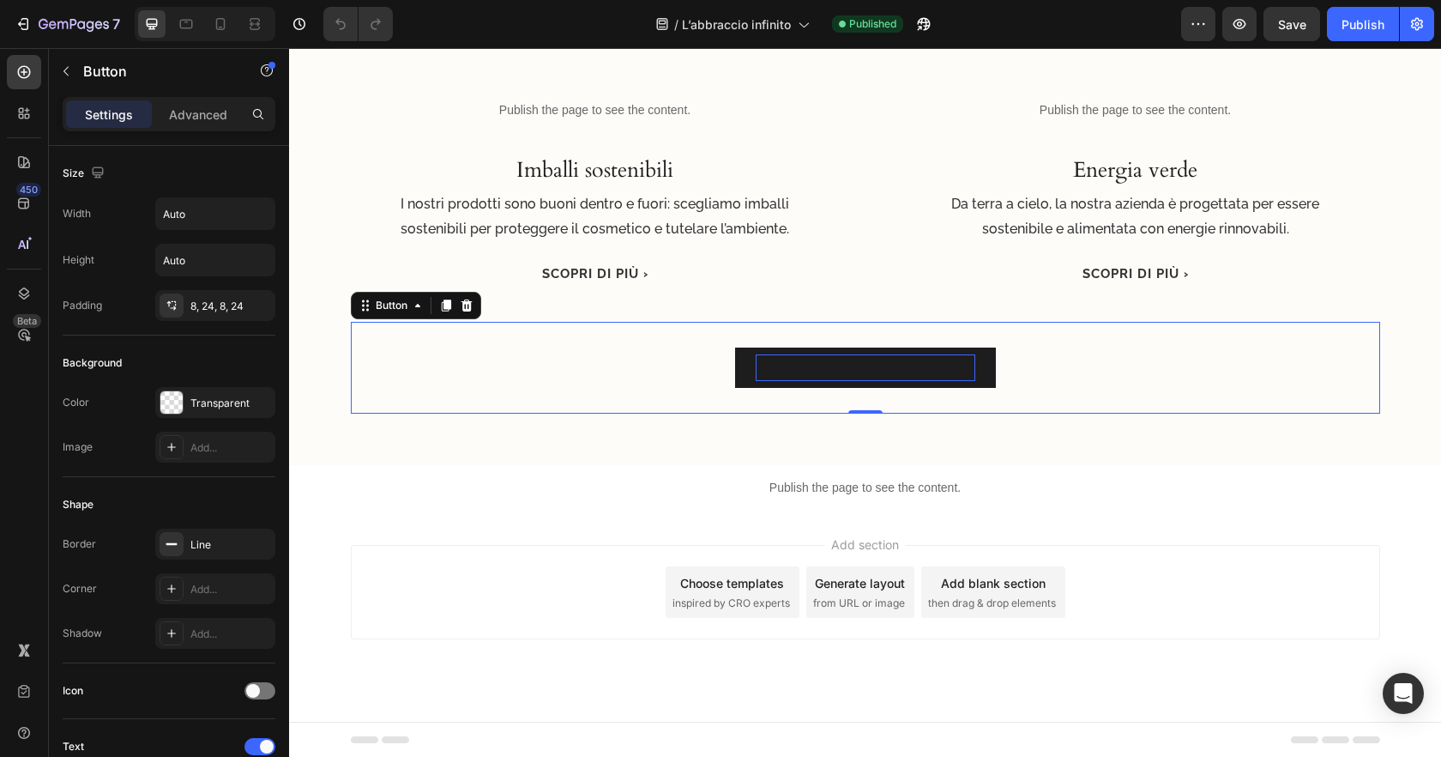
click at [950, 362] on span "Scopri il mondo L’Erbolario" at bounding box center [866, 367] width 220 height 15
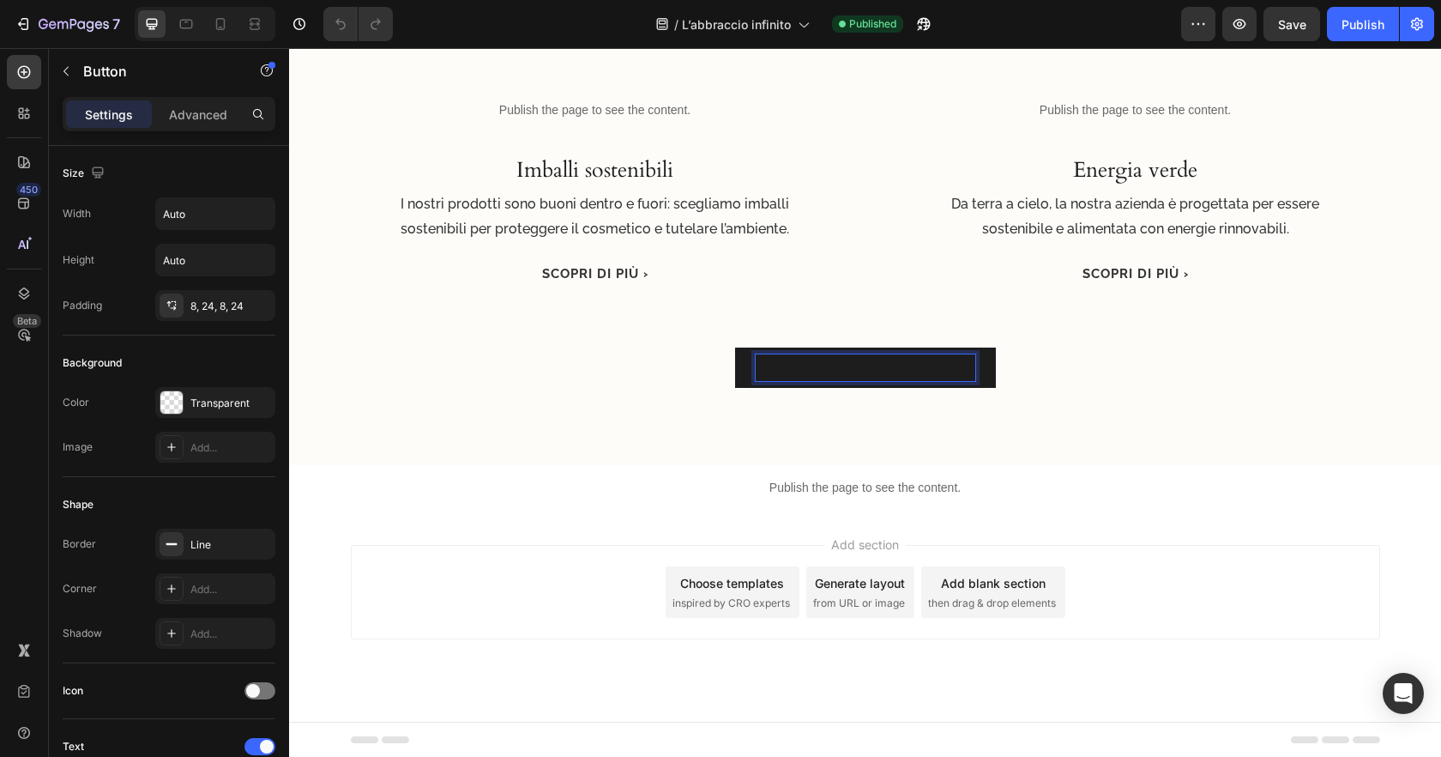
click at [950, 362] on span "Scopri il mondo L’Erbolario" at bounding box center [866, 367] width 220 height 15
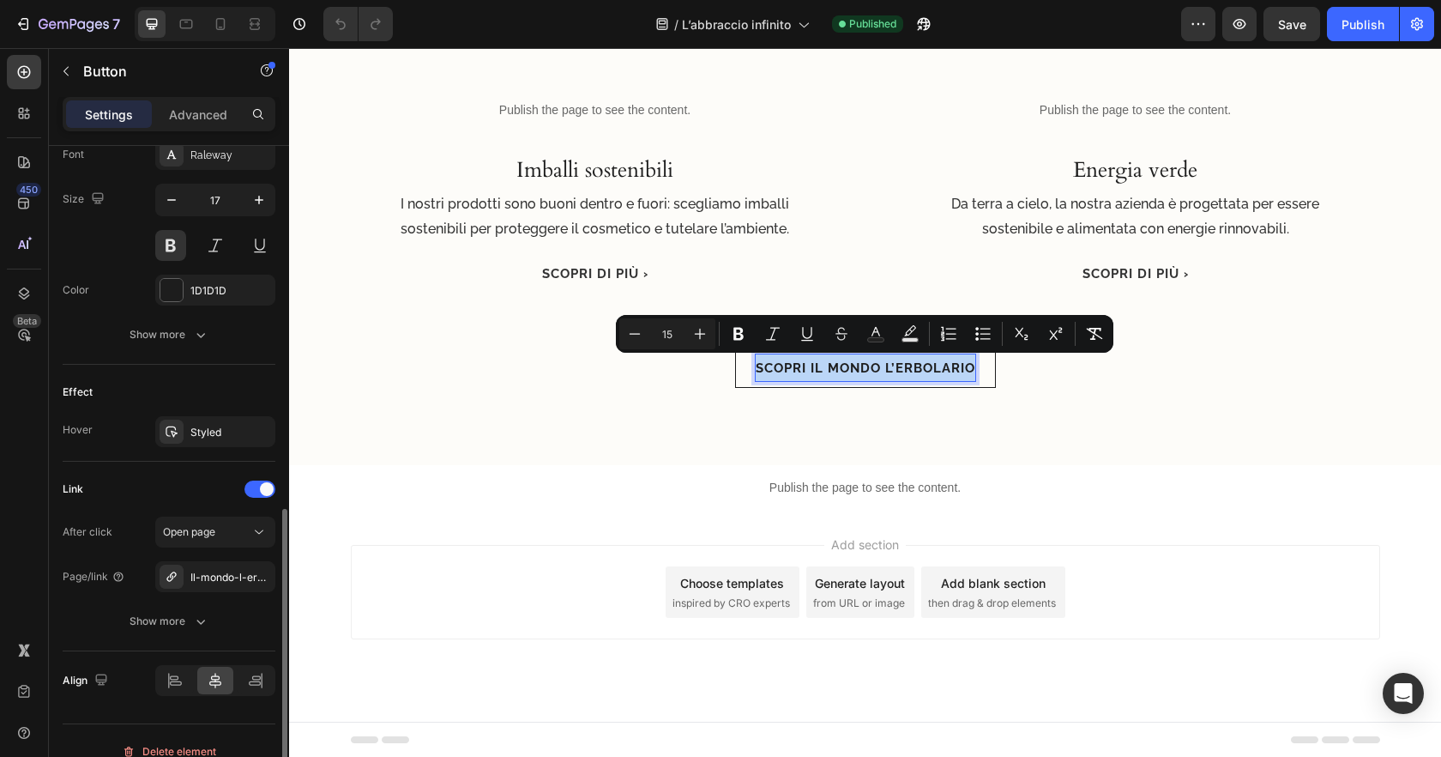
scroll to position [704, 0]
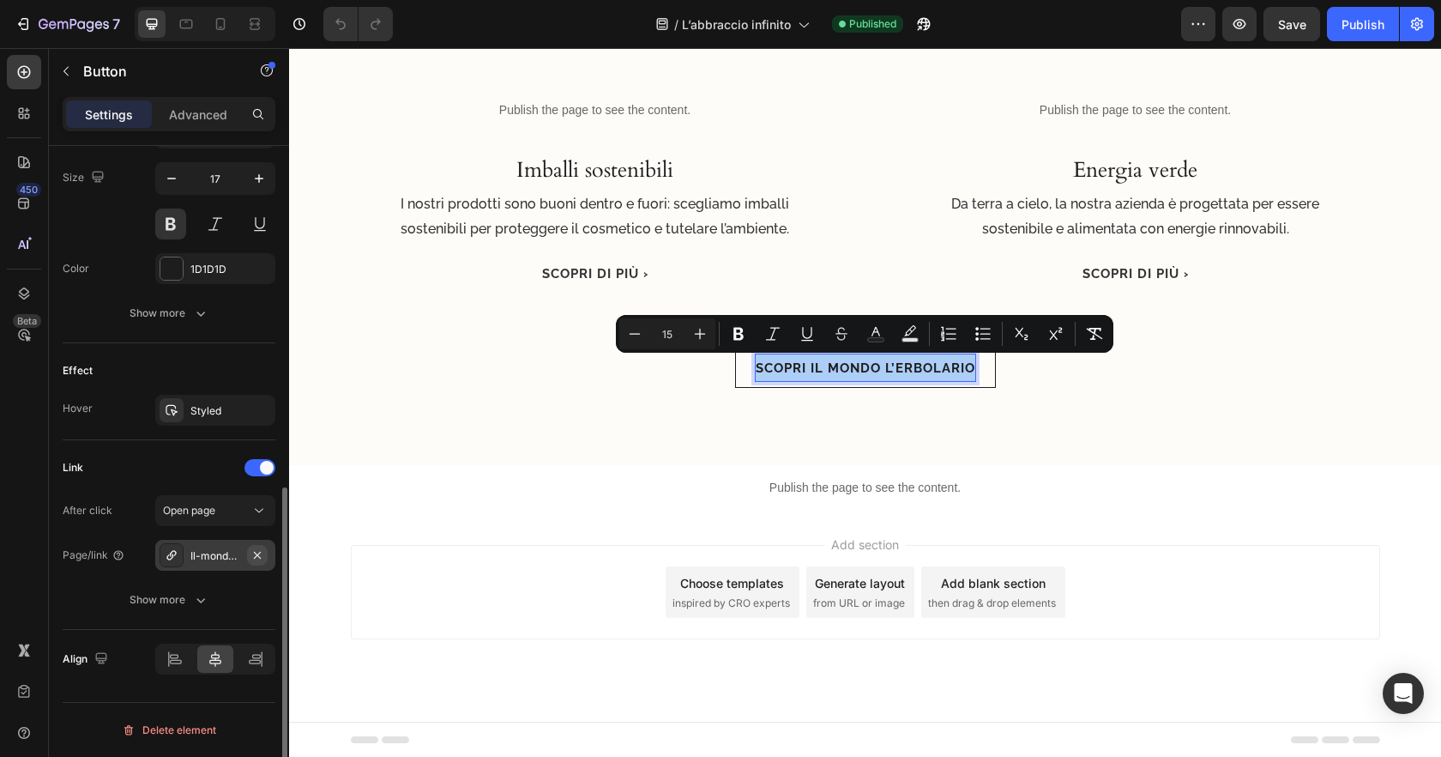
click at [257, 555] on icon "button" at bounding box center [257, 554] width 7 height 7
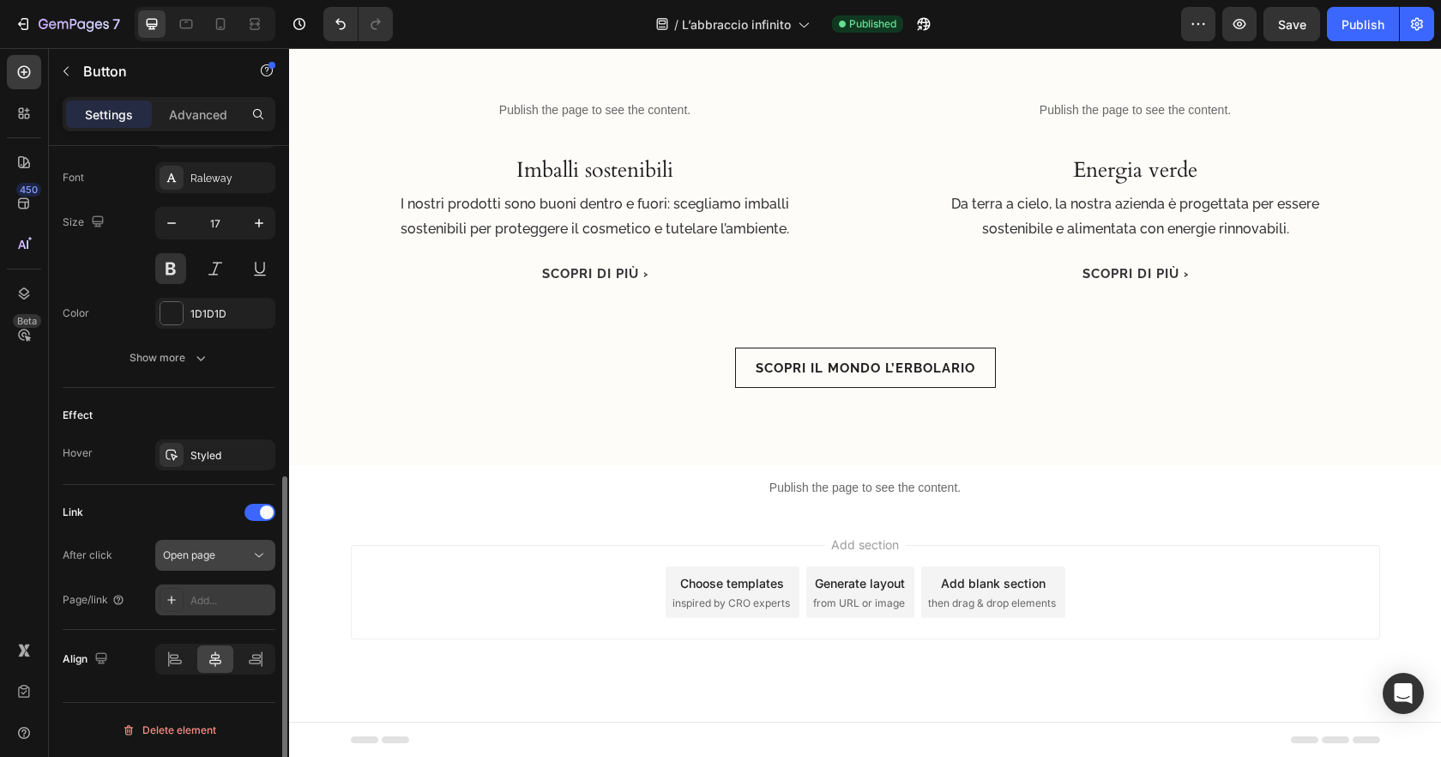
scroll to position [660, 0]
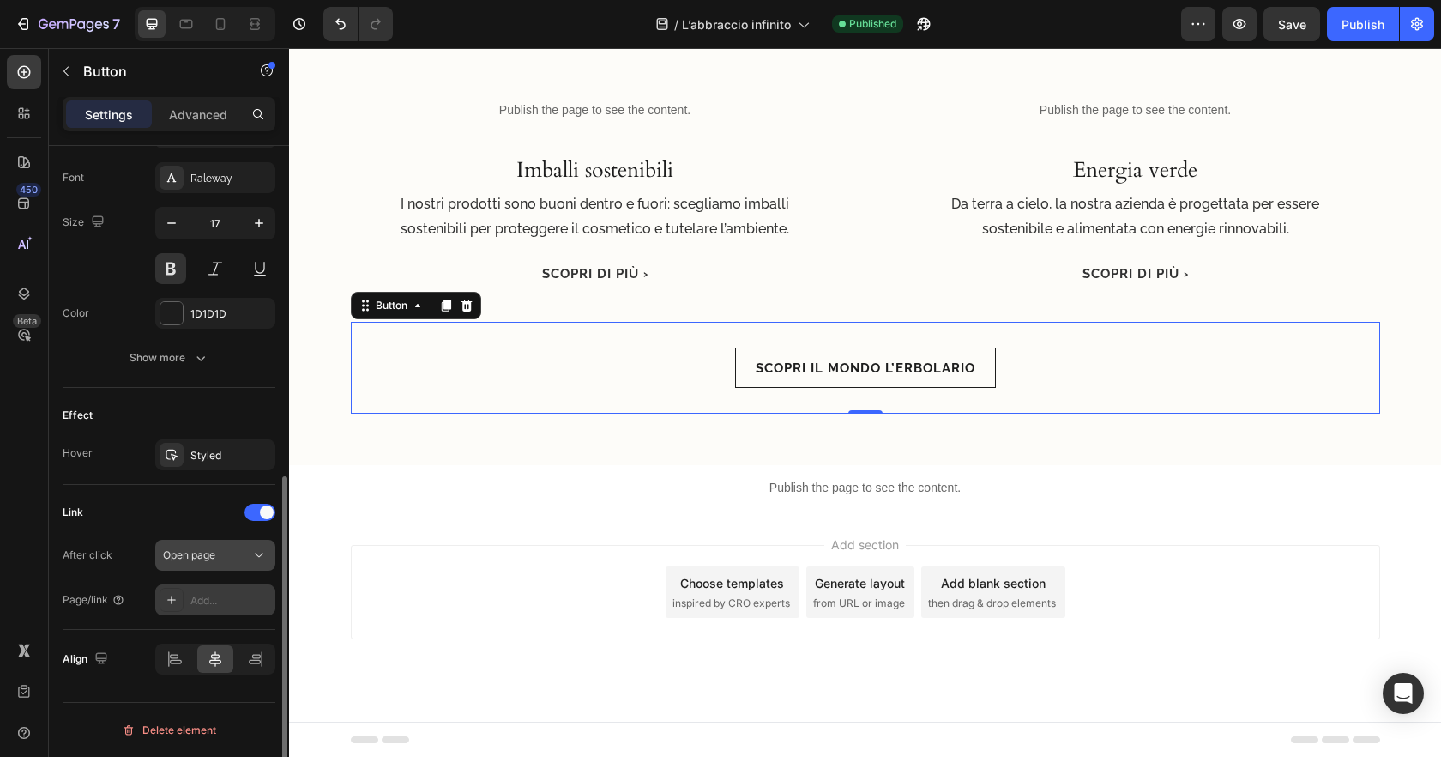
click at [205, 554] on span "Open page" at bounding box center [189, 554] width 52 height 13
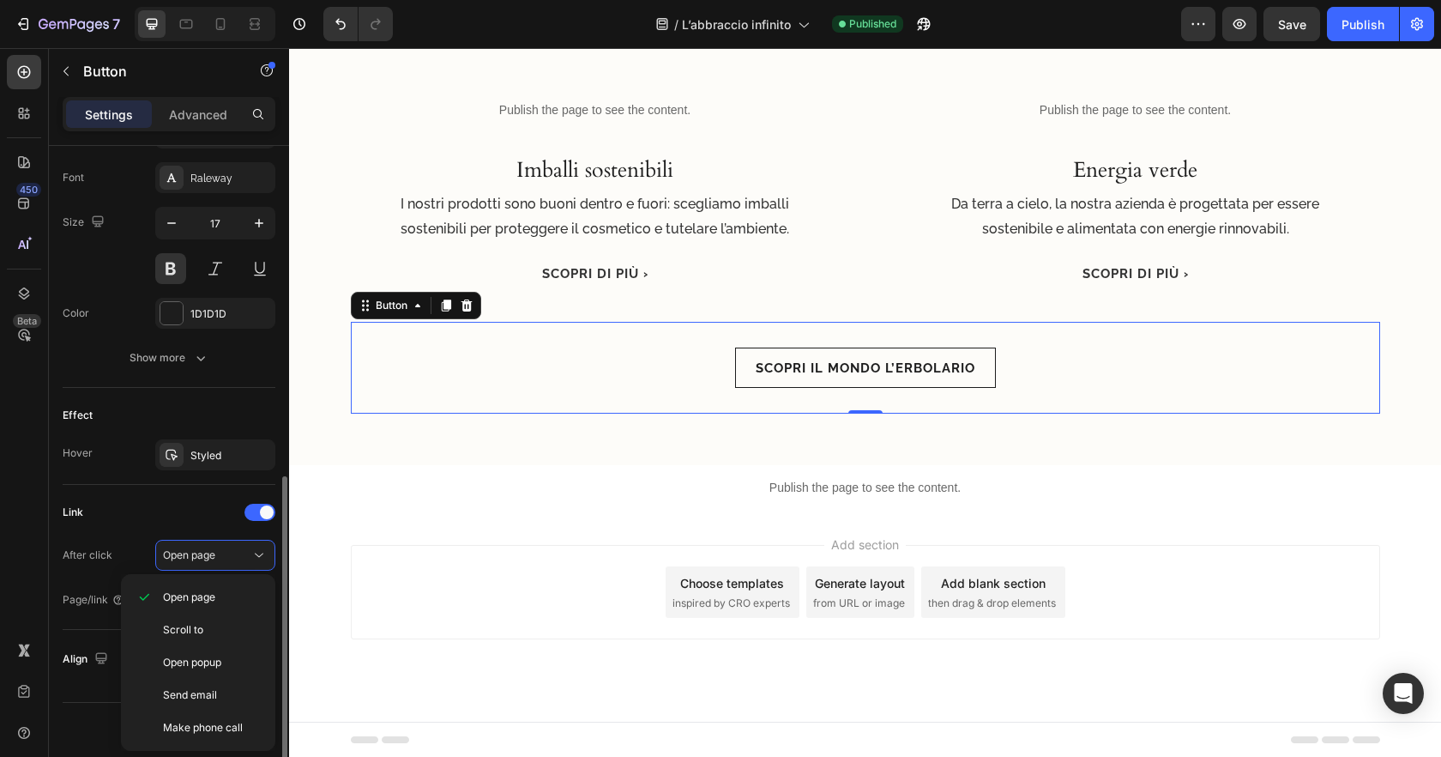
drag, startPoint x: 167, startPoint y: 501, endPoint x: 184, endPoint y: 524, distance: 28.3
click at [168, 502] on div "Link" at bounding box center [169, 511] width 213 height 27
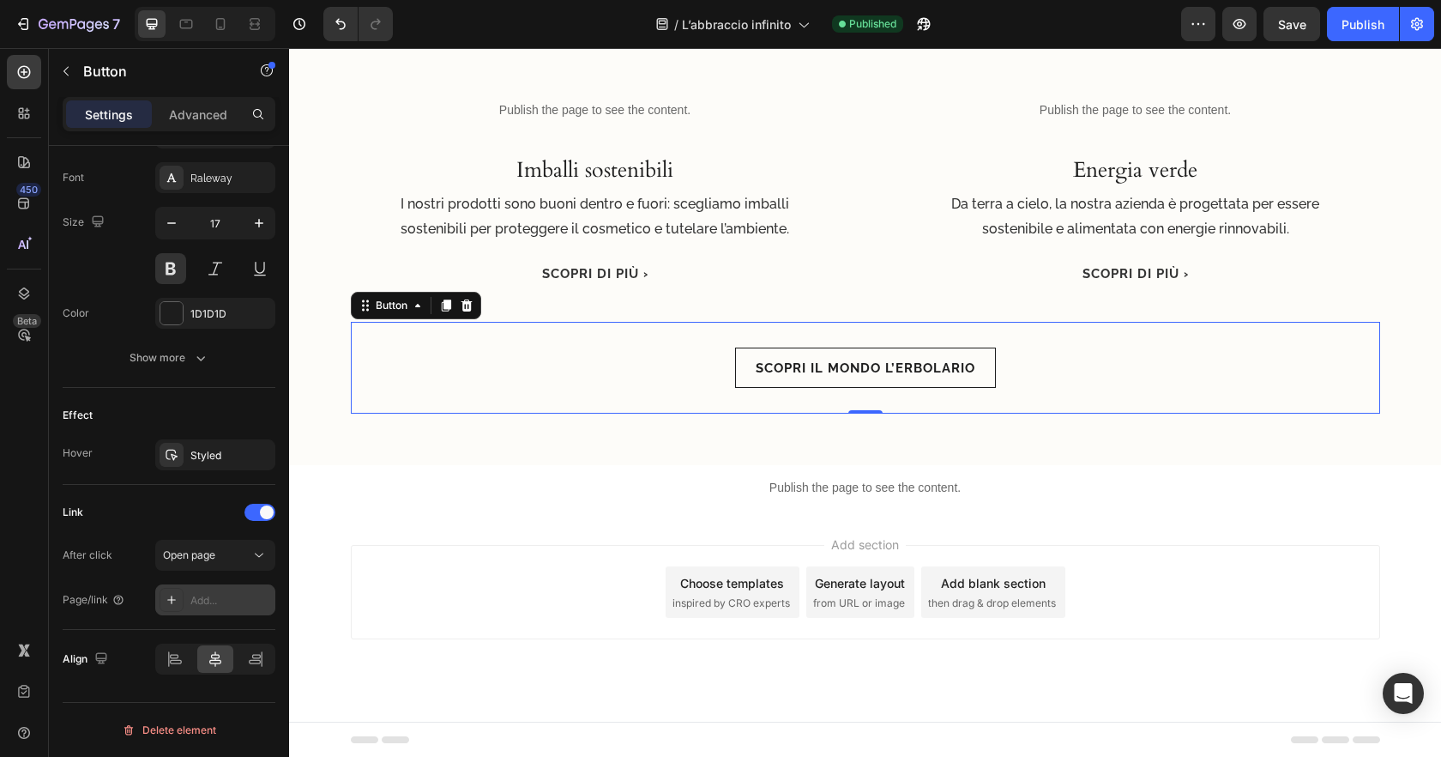
click at [222, 606] on div "Add..." at bounding box center [230, 600] width 81 height 15
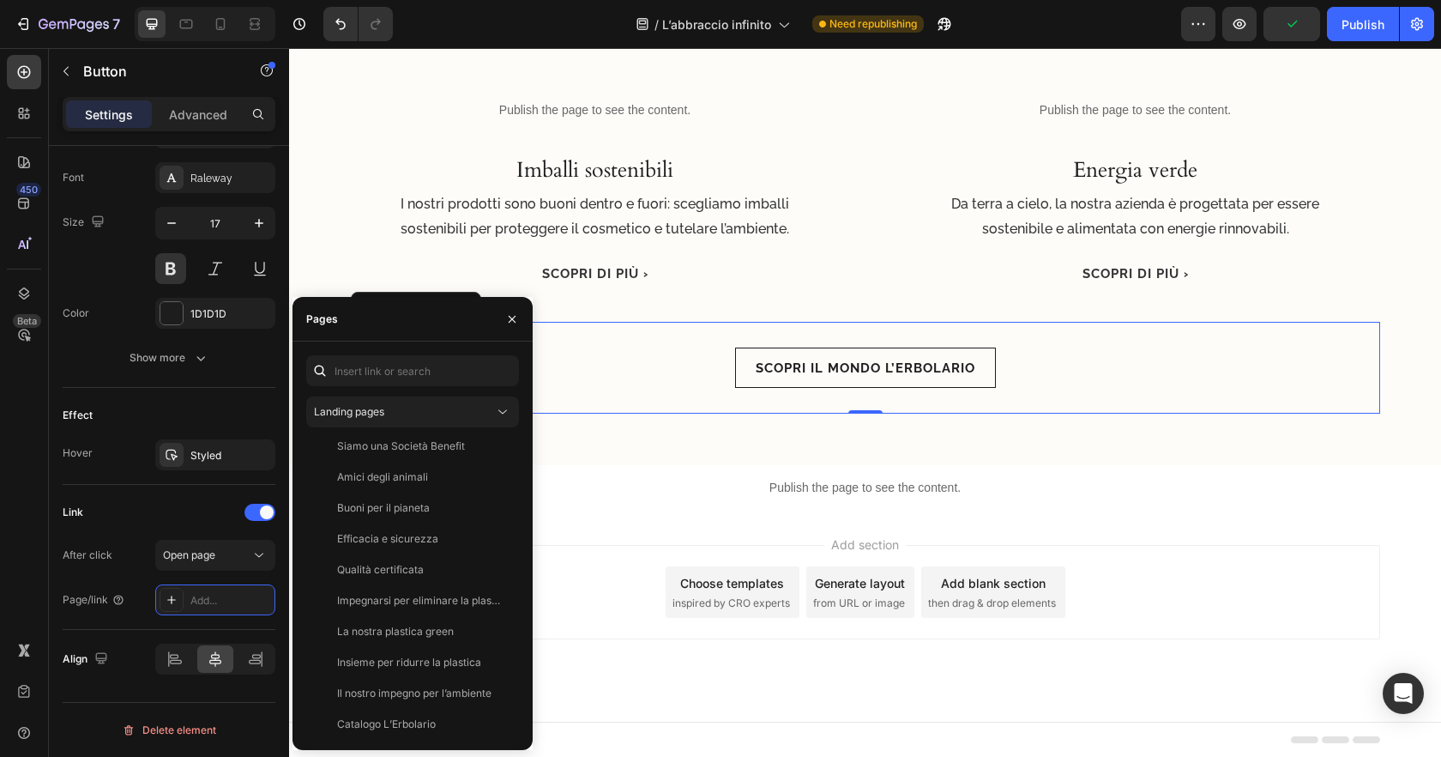
scroll to position [0, 0]
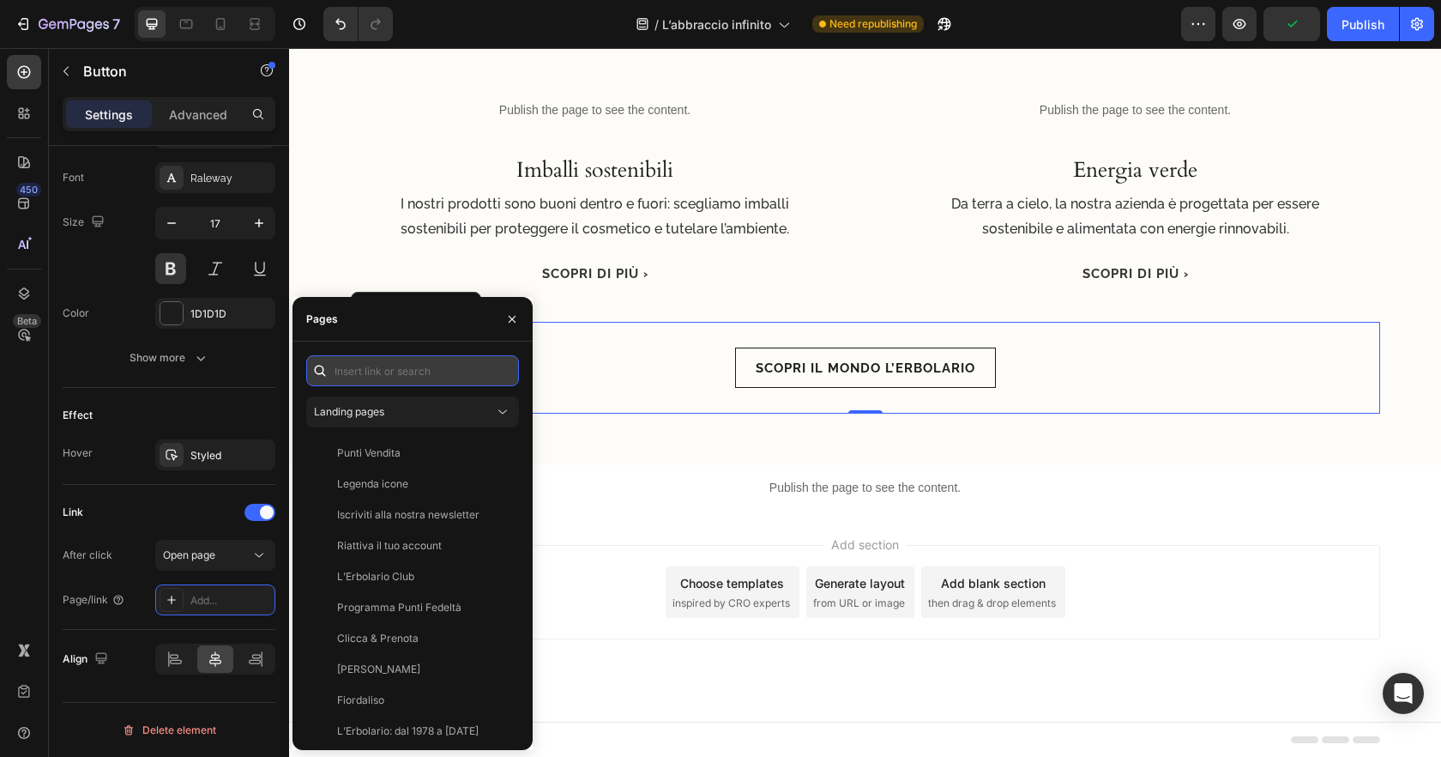
click at [401, 375] on input "text" at bounding box center [412, 370] width 213 height 31
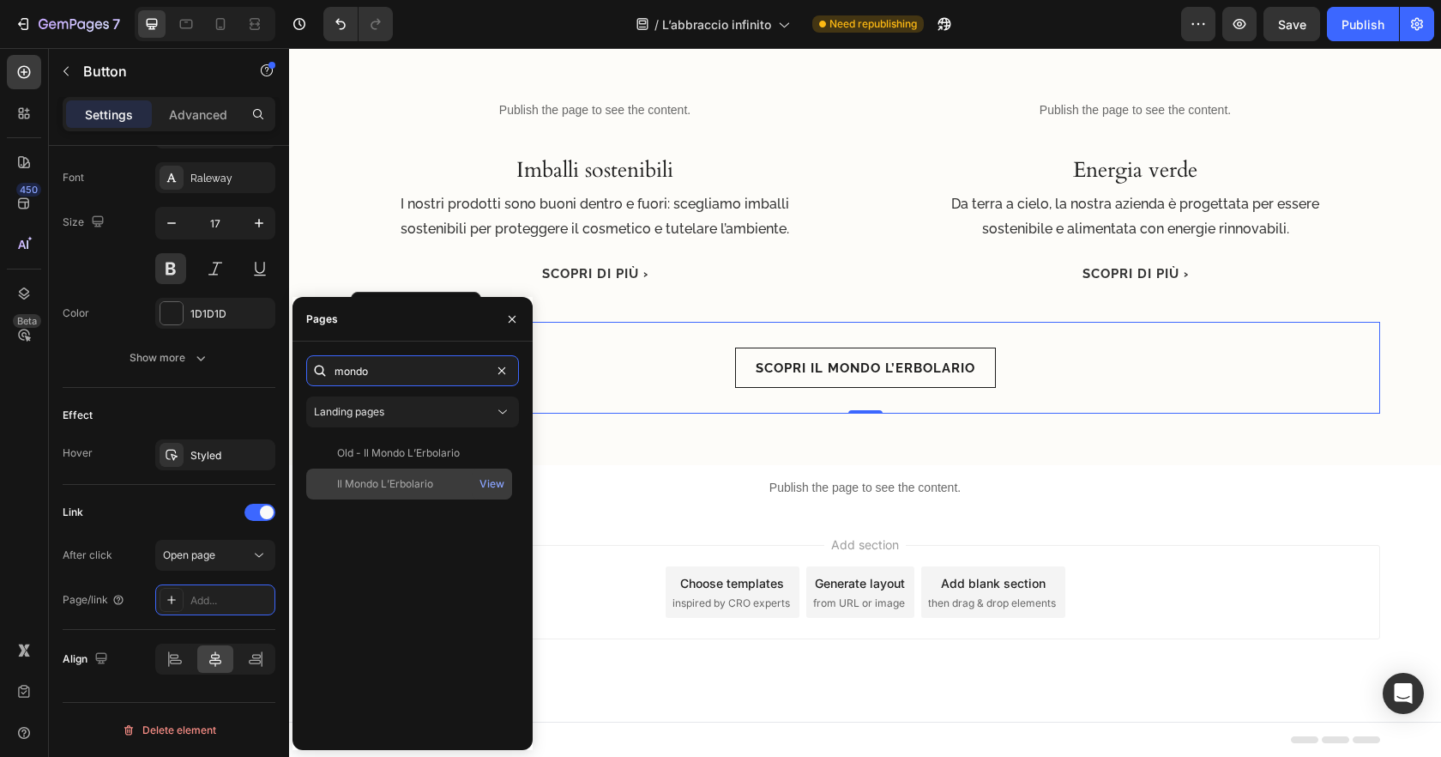
type input "mondo"
click at [407, 481] on div "Il Mondo L’Erbolario" at bounding box center [385, 483] width 96 height 15
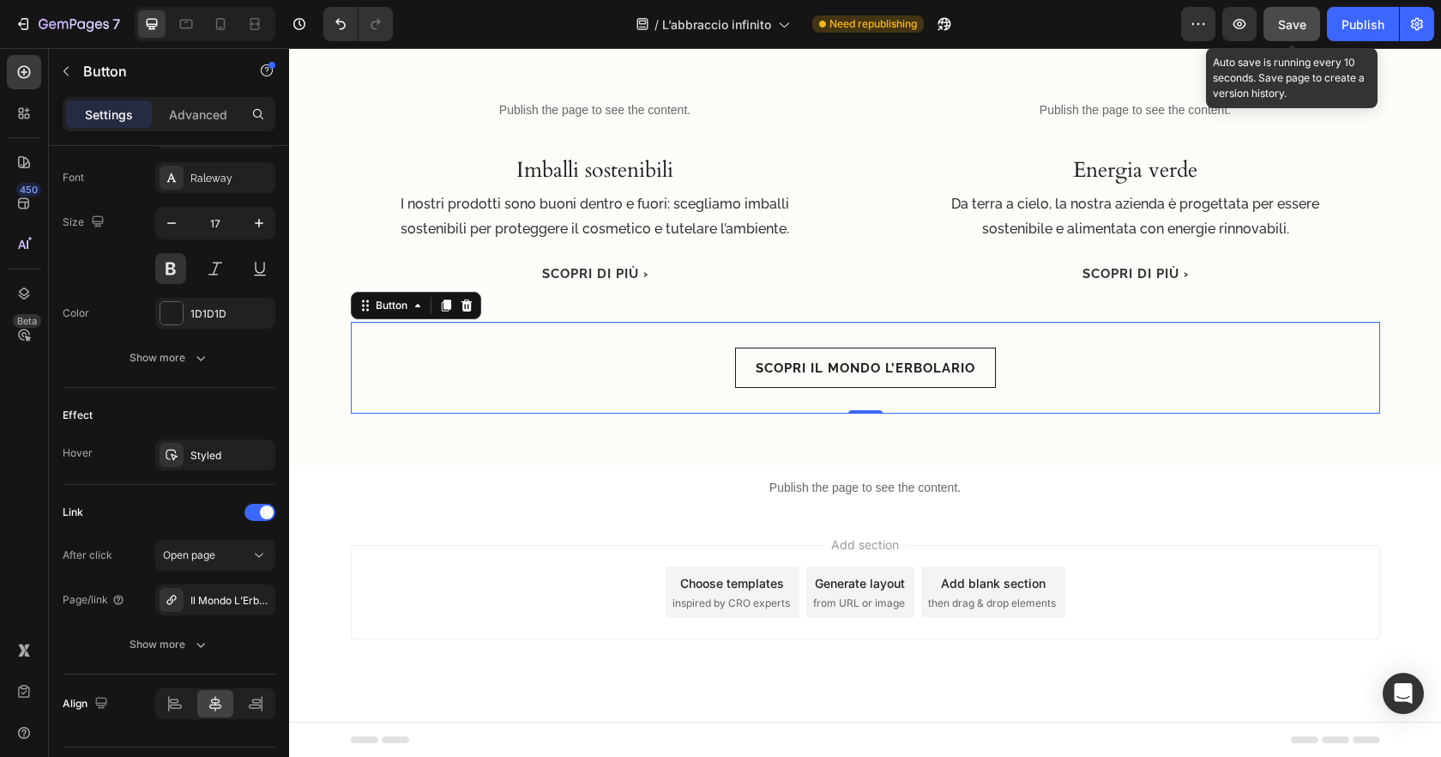
click at [1308, 25] on button "Save" at bounding box center [1291, 24] width 57 height 34
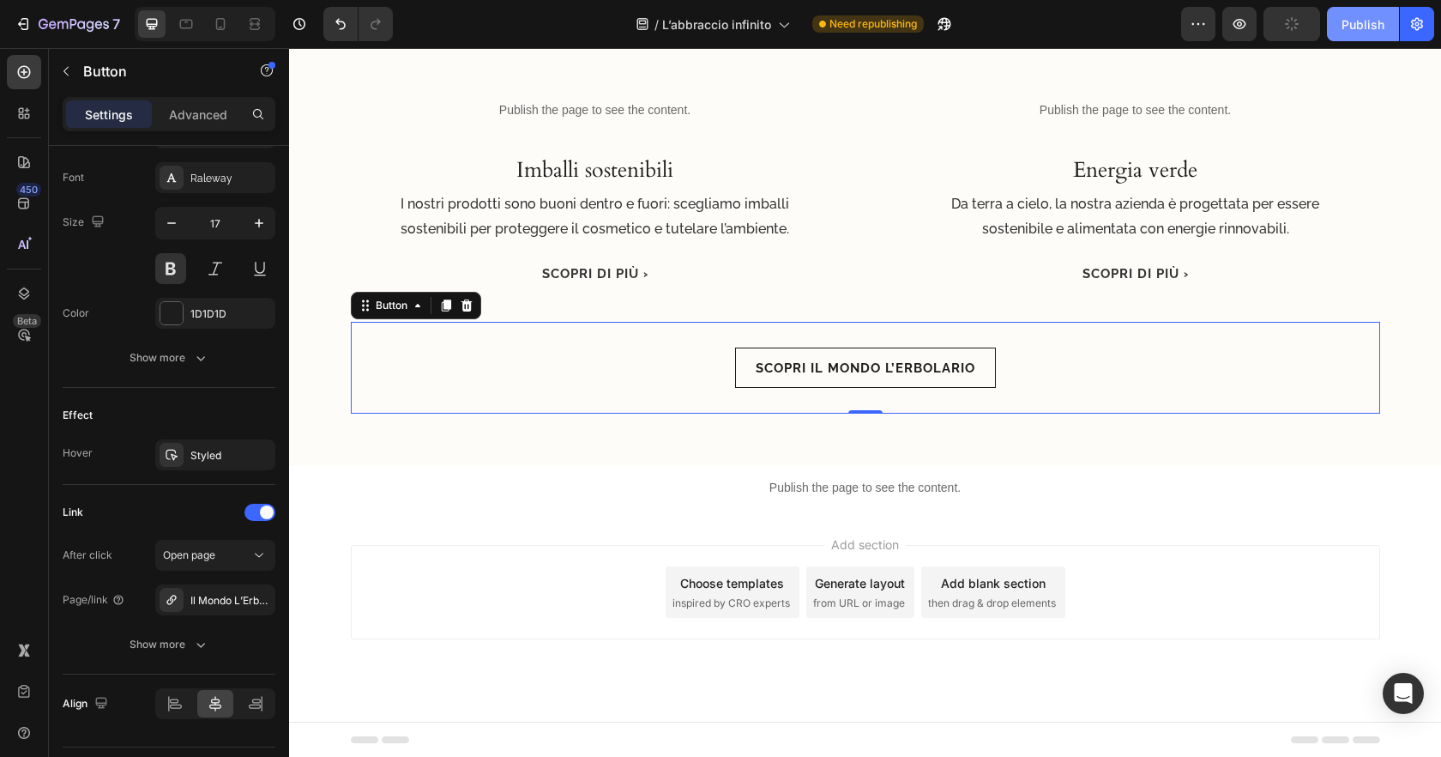
click at [1372, 27] on div "Publish" at bounding box center [1363, 24] width 43 height 18
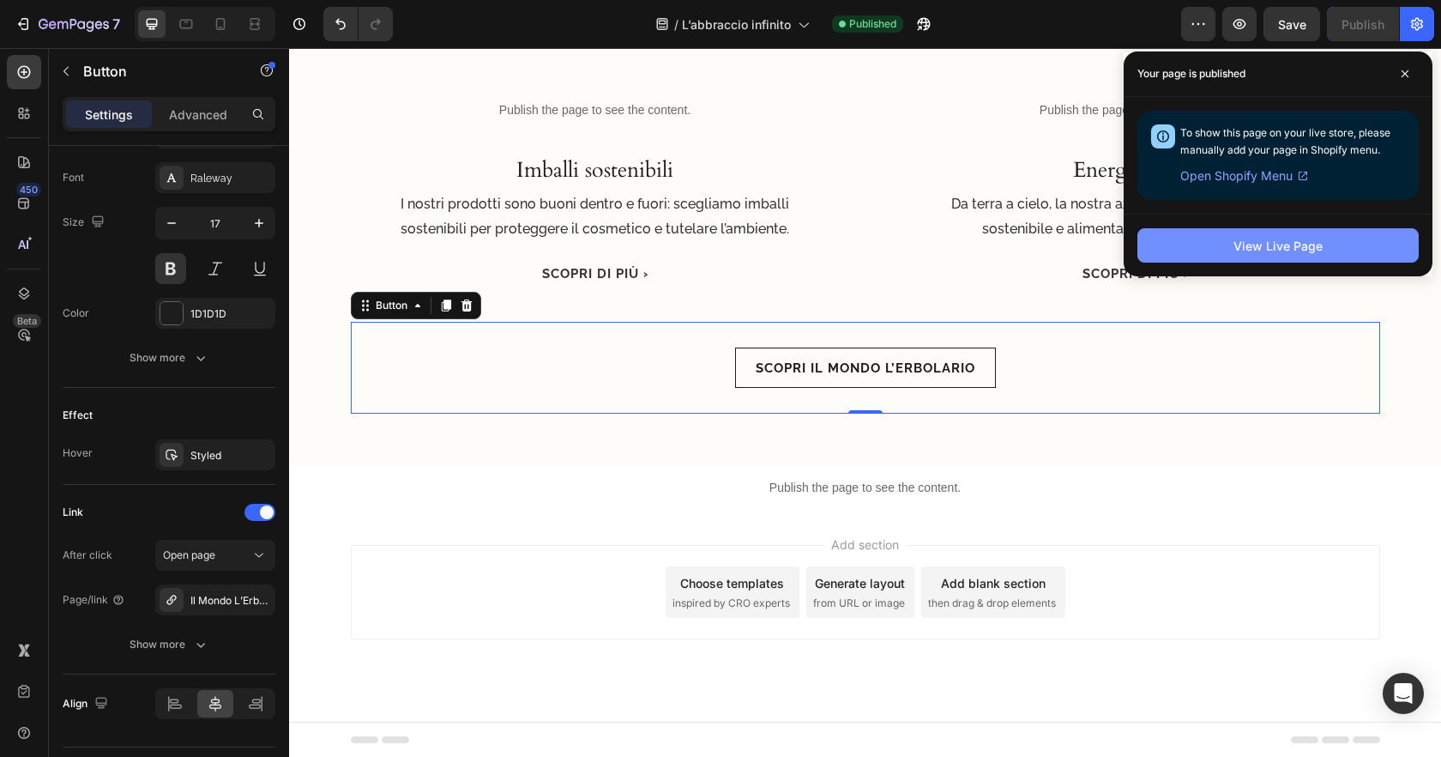
click at [1275, 246] on div "View Live Page" at bounding box center [1277, 246] width 89 height 18
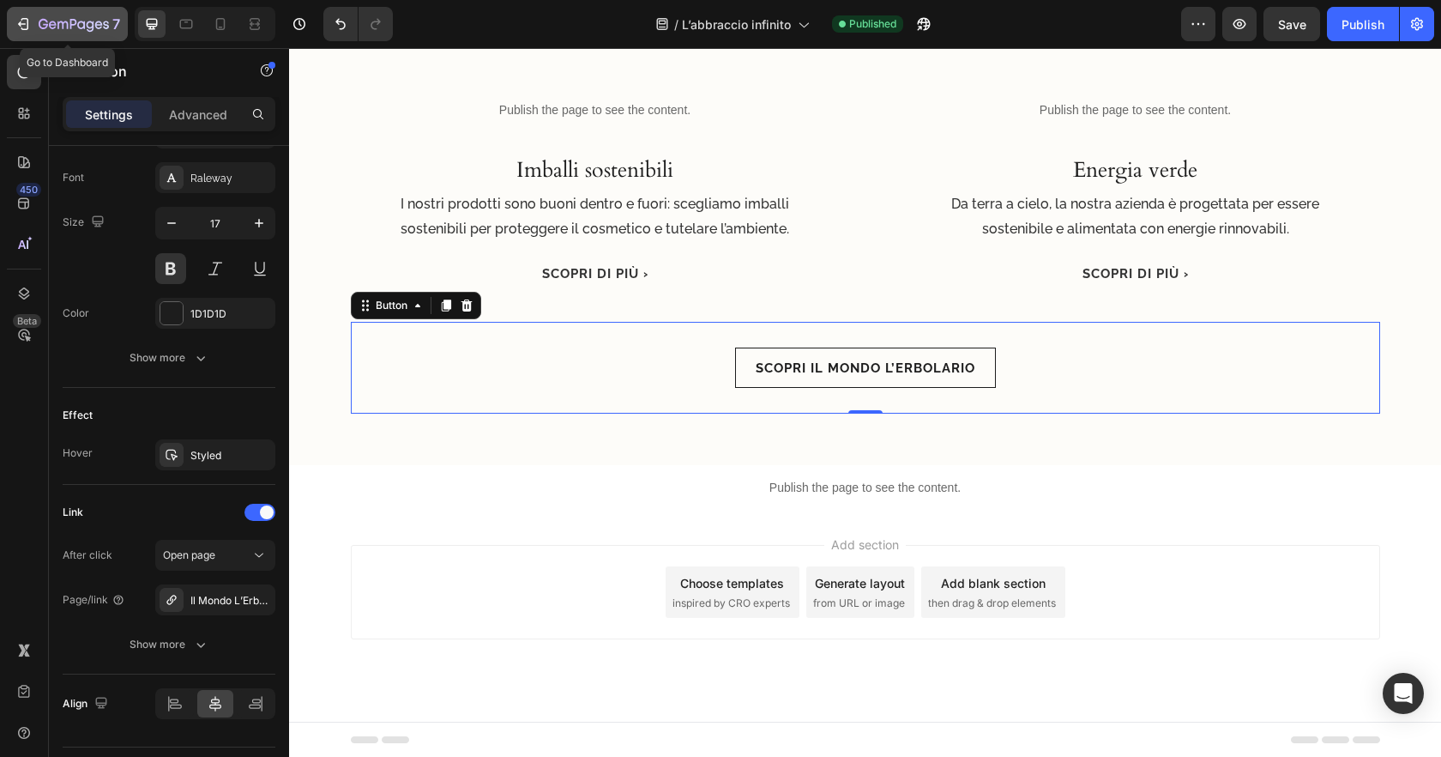
click at [27, 28] on icon "button" at bounding box center [25, 24] width 8 height 12
